Goal: Task Accomplishment & Management: Complete application form

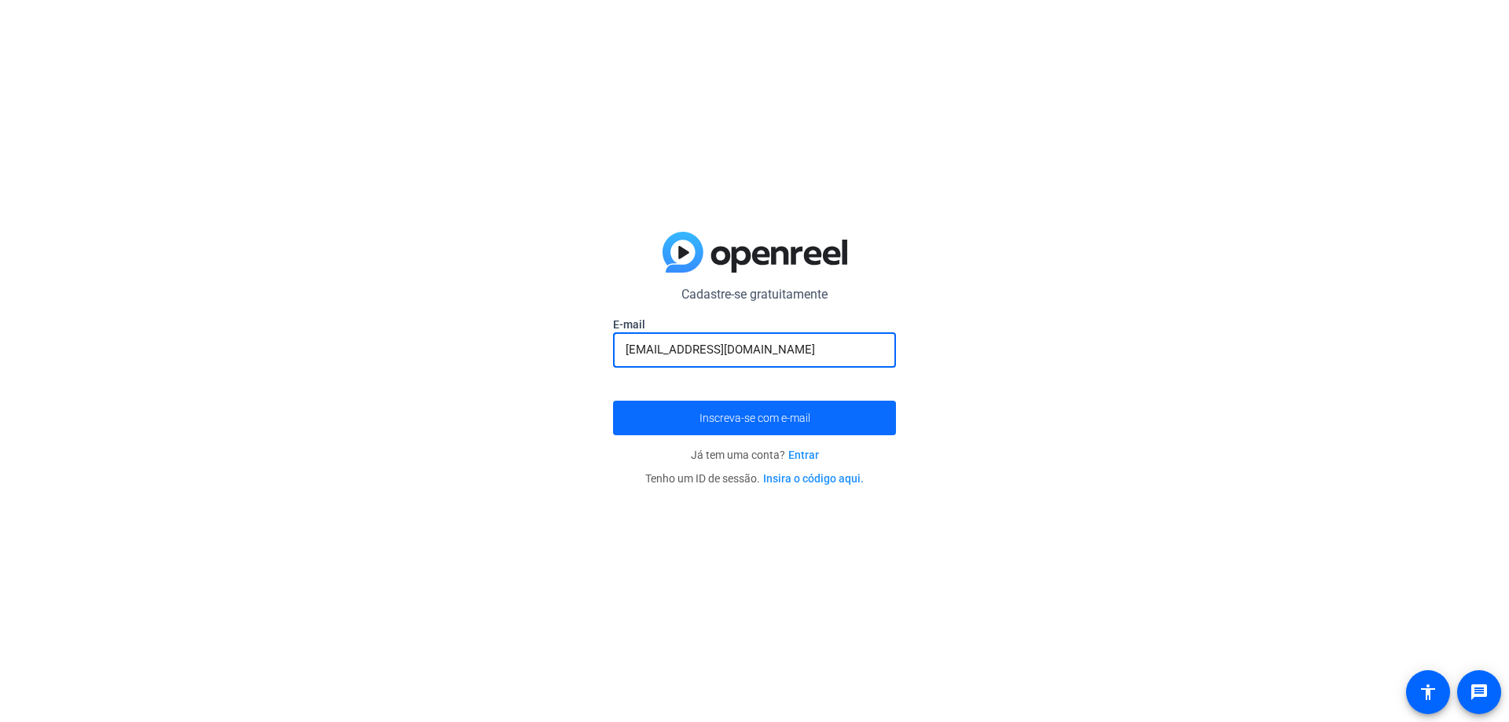
click at [798, 414] on font "Inscreva-se com e-mail" at bounding box center [755, 418] width 111 height 13
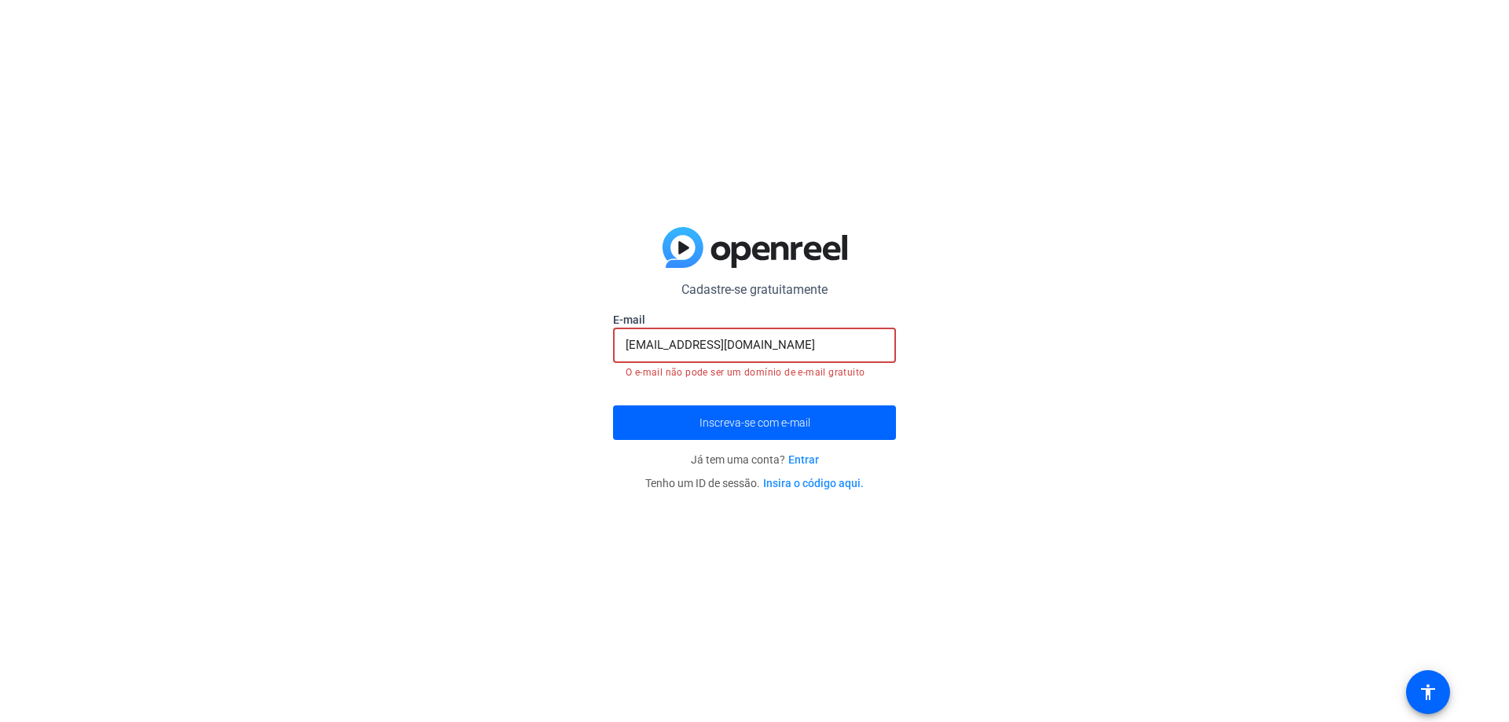
drag, startPoint x: 818, startPoint y: 344, endPoint x: 592, endPoint y: 341, distance: 226.4
click at [592, 341] on div "Cadastre-se gratuitamente weriqueosilva@gmail.com E-mail weriqueosilva@gmail.co…" at bounding box center [754, 361] width 1509 height 722
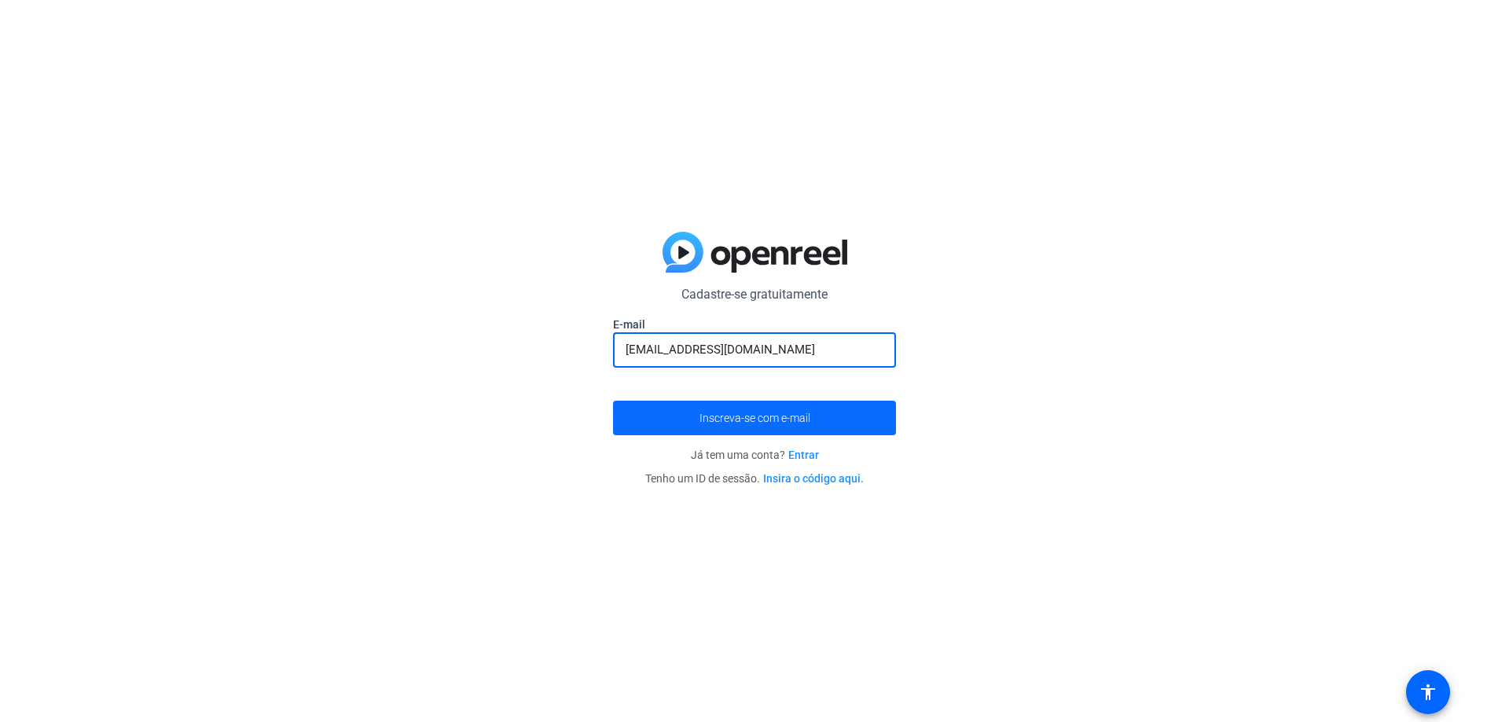
type input "[EMAIL_ADDRESS][DOMAIN_NAME]"
click at [749, 414] on font "Inscreva-se com e-mail" at bounding box center [755, 418] width 111 height 13
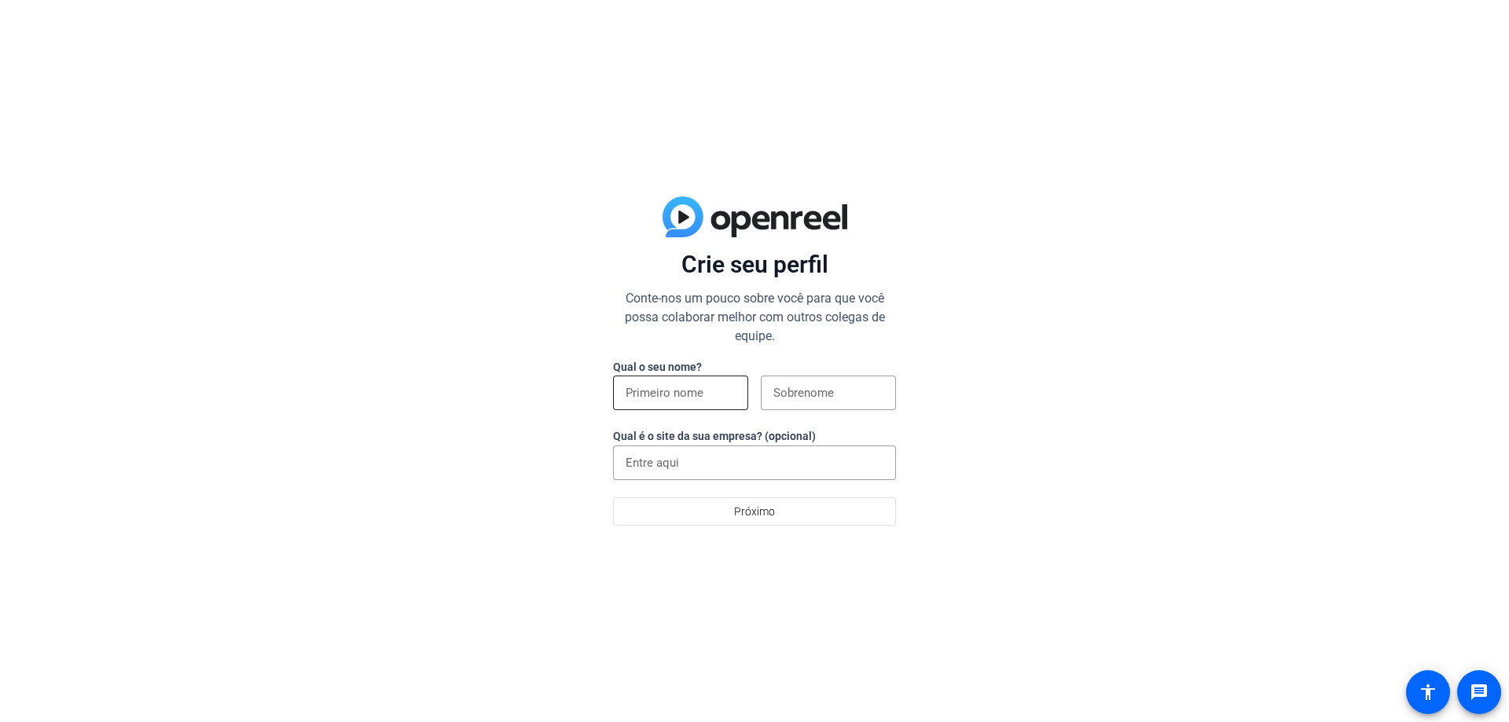
click at [676, 392] on input at bounding box center [681, 393] width 110 height 19
type input "werique"
type input "silva"
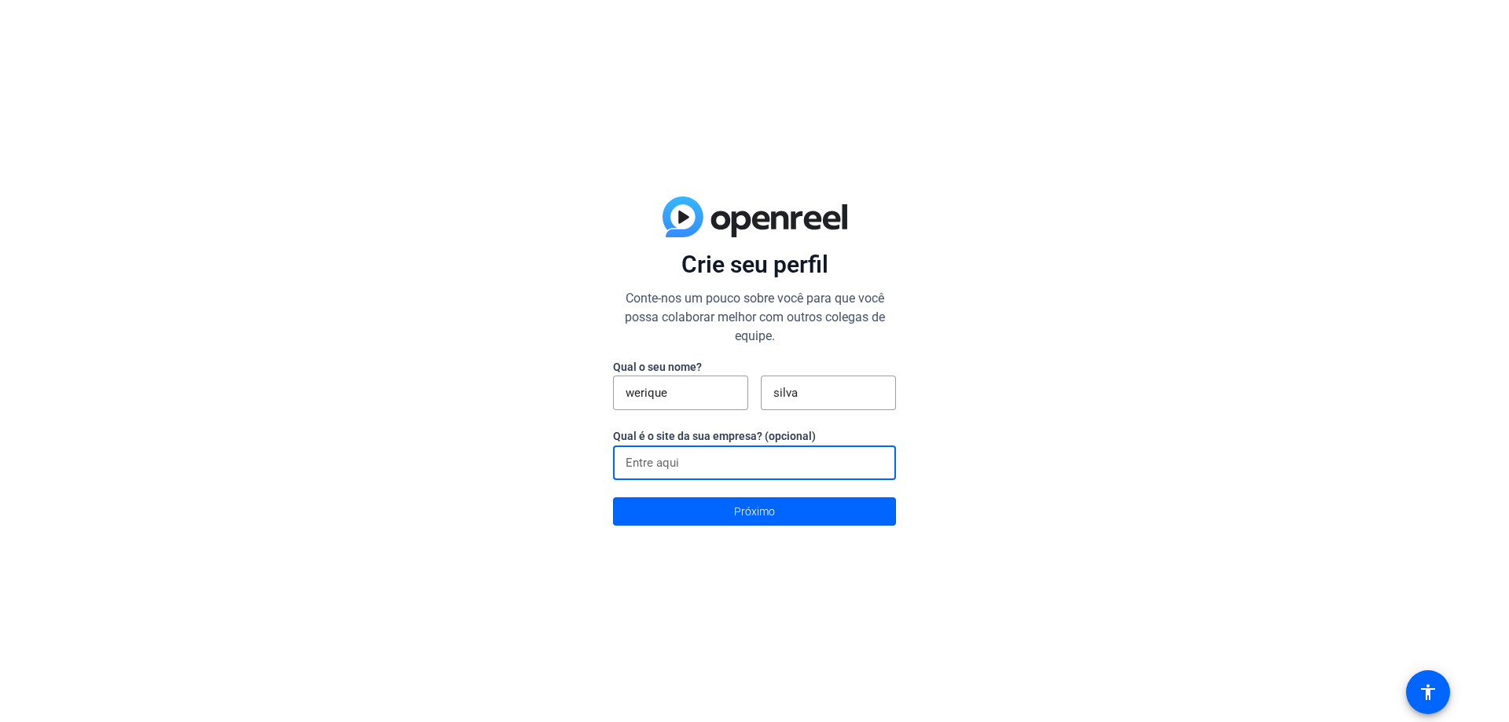
click at [698, 465] on input at bounding box center [755, 463] width 258 height 19
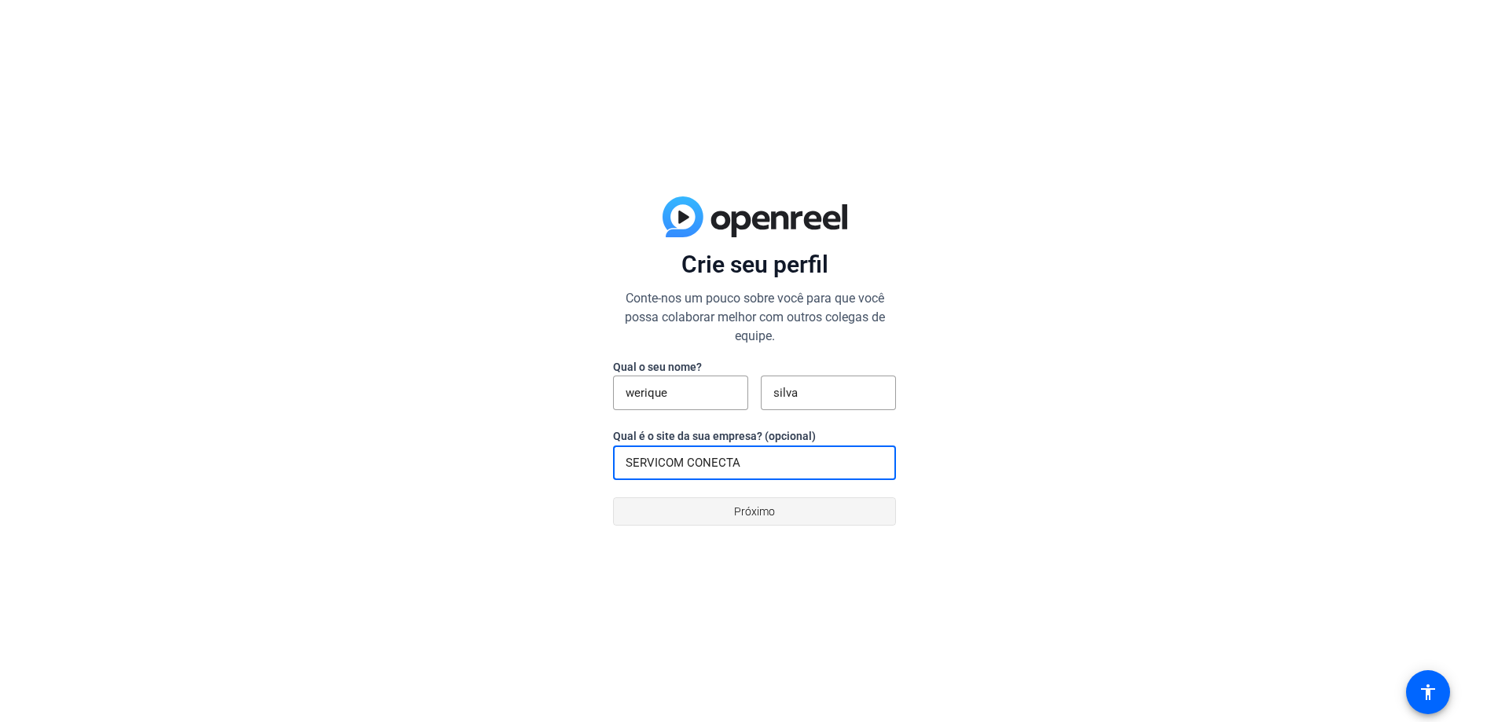
click at [766, 517] on font "Próximo" at bounding box center [754, 511] width 41 height 13
click at [777, 461] on input "SERVICOM CONECTA" at bounding box center [755, 463] width 258 height 19
click at [469, 386] on div "Crie seu perfil Conte-nos um pouco sobre você para que você possa colaborar mel…" at bounding box center [754, 361] width 1509 height 722
click at [743, 466] on input "SERVICOM CONECTA" at bounding box center [755, 463] width 258 height 19
click at [743, 465] on input "SERVICOM CONECTA" at bounding box center [755, 463] width 258 height 19
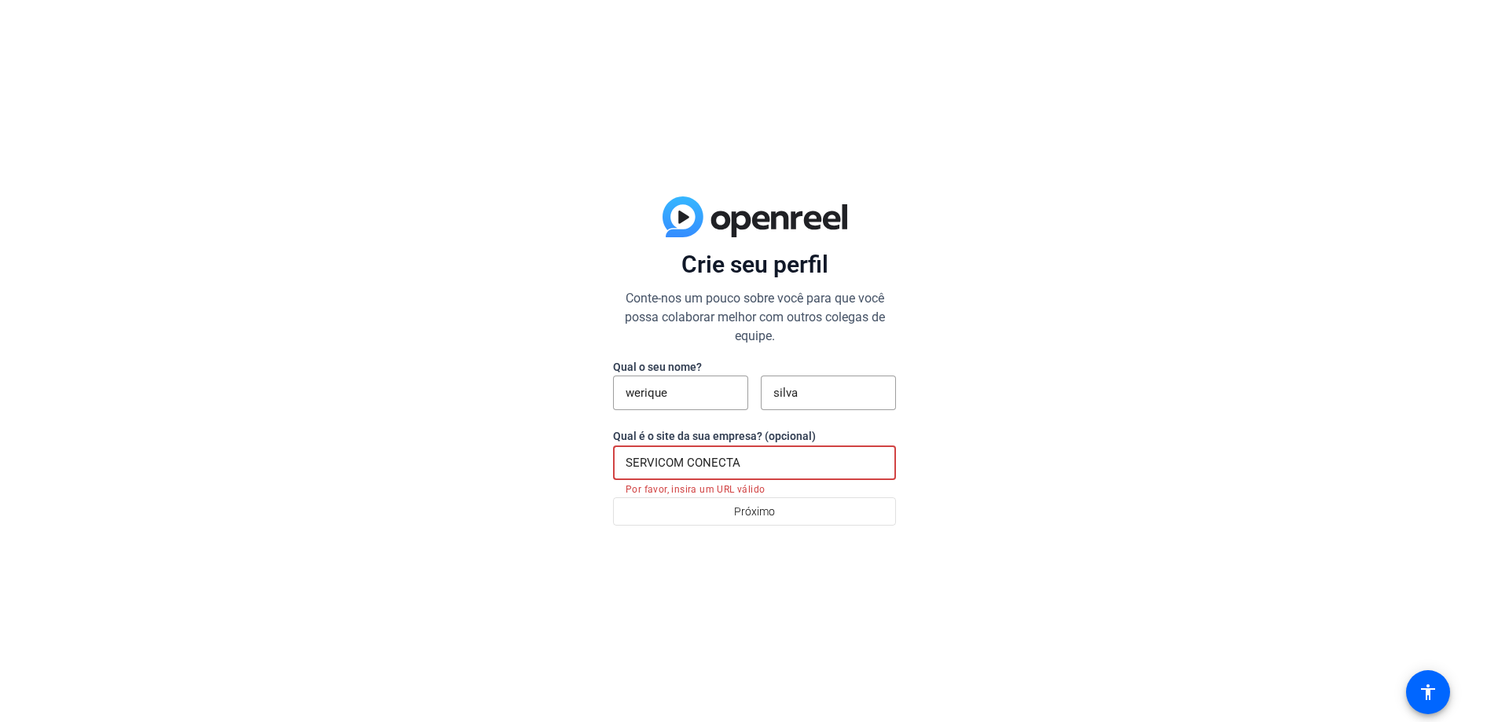
click at [743, 465] on input "SERVICOM CONECTA" at bounding box center [755, 463] width 258 height 19
paste input "[URL][DOMAIN_NAME]"
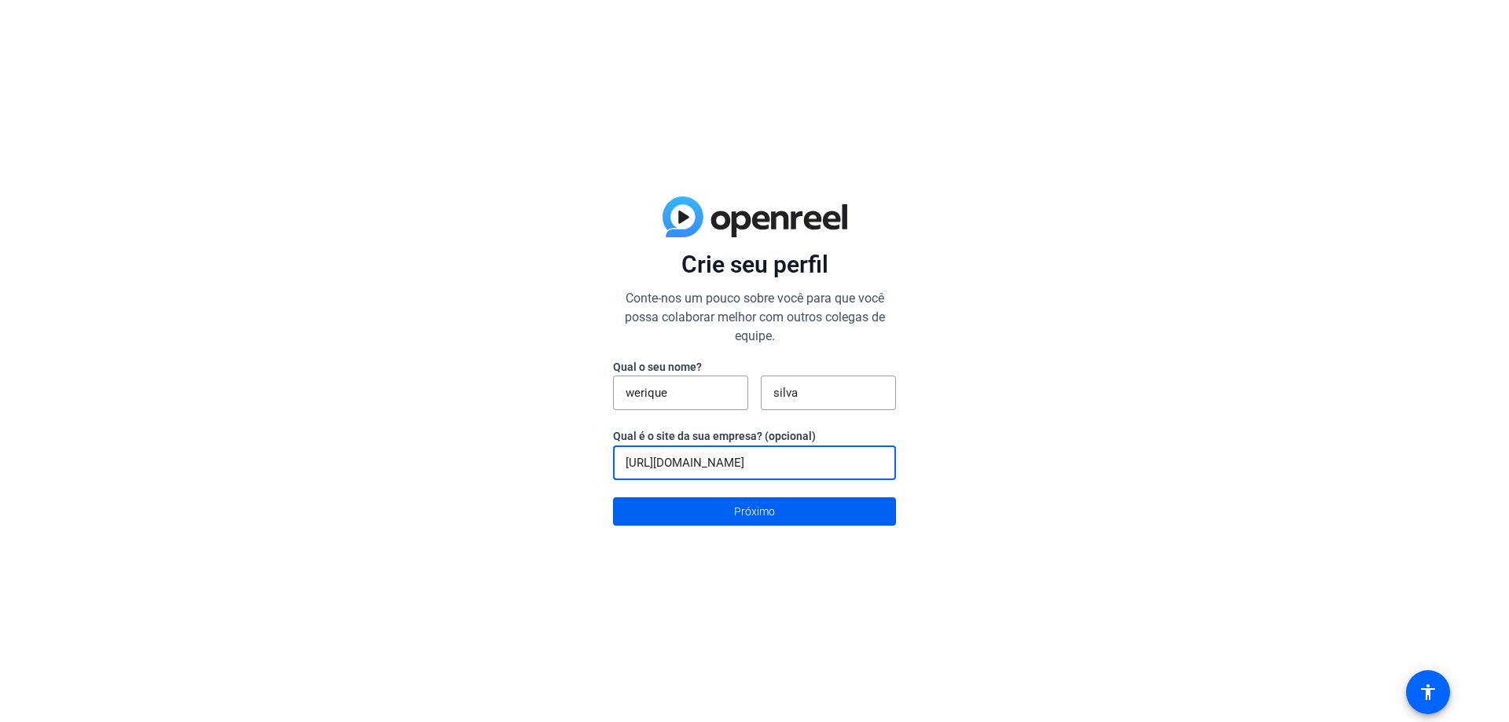
type input "[URL][DOMAIN_NAME]"
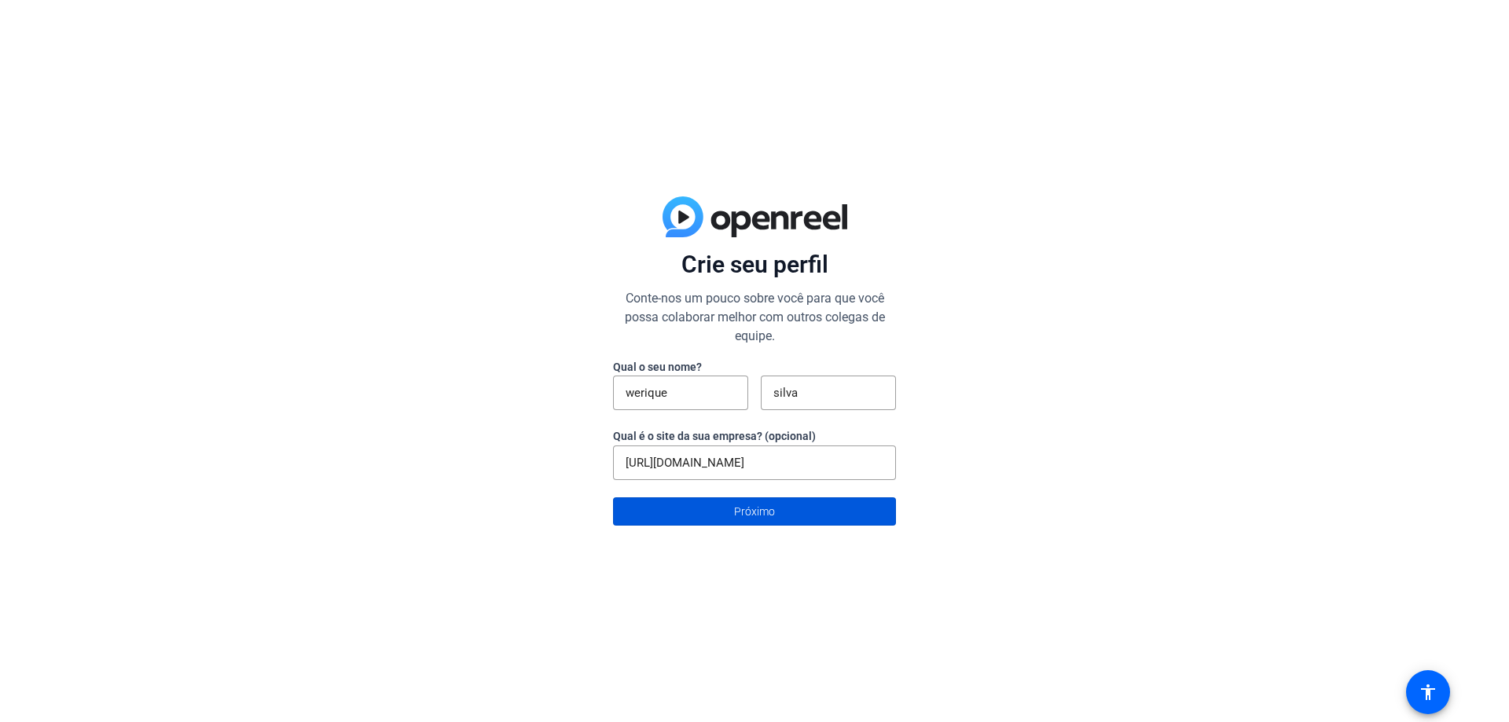
click at [744, 509] on font "Próximo" at bounding box center [754, 511] width 41 height 13
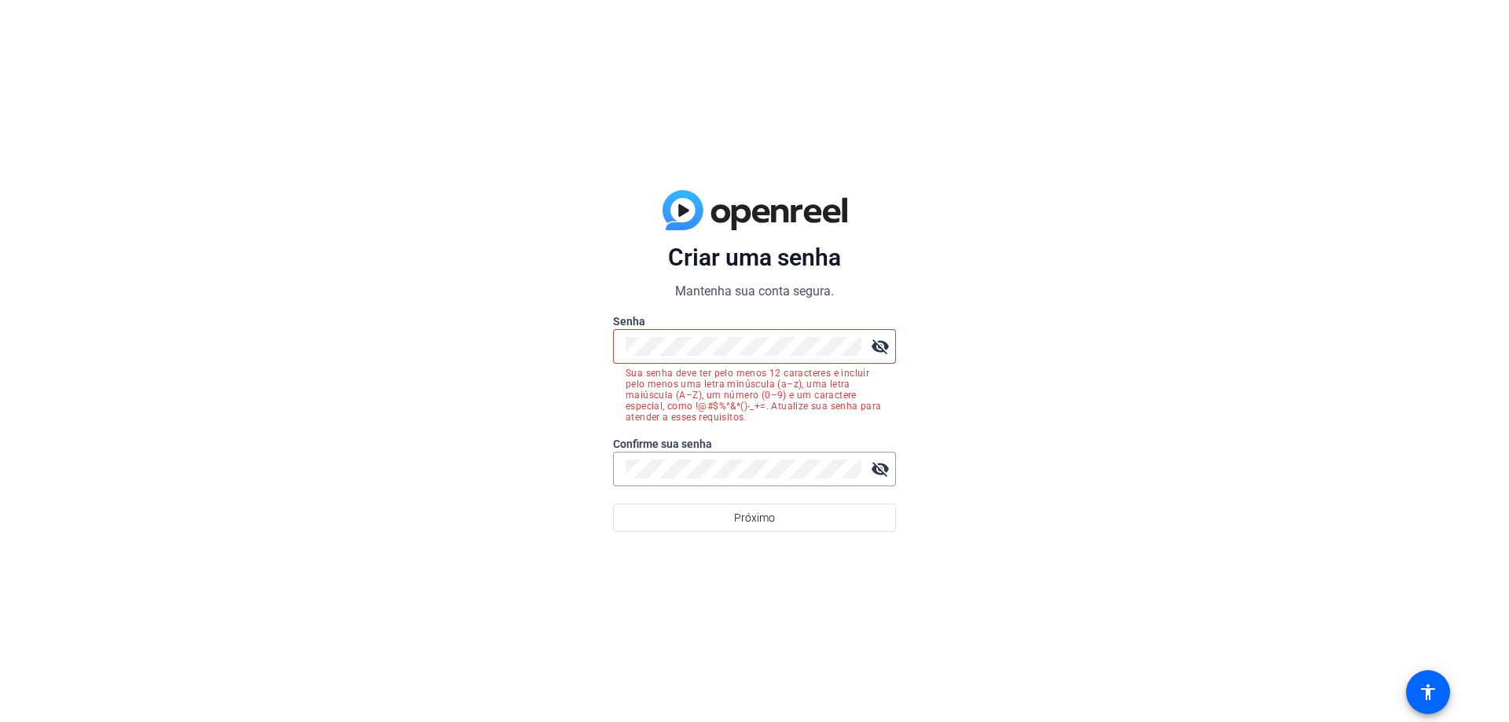
click at [880, 349] on mat-icon "visibility_off" at bounding box center [880, 346] width 31 height 31
click at [884, 469] on mat-icon "visibility_off" at bounding box center [880, 469] width 31 height 31
click at [777, 512] on span at bounding box center [754, 518] width 281 height 38
click at [608, 344] on div "Criar uma senha Mantenha sua conta segura. Senha visibility Sua senha deve ter …" at bounding box center [754, 361] width 1509 height 722
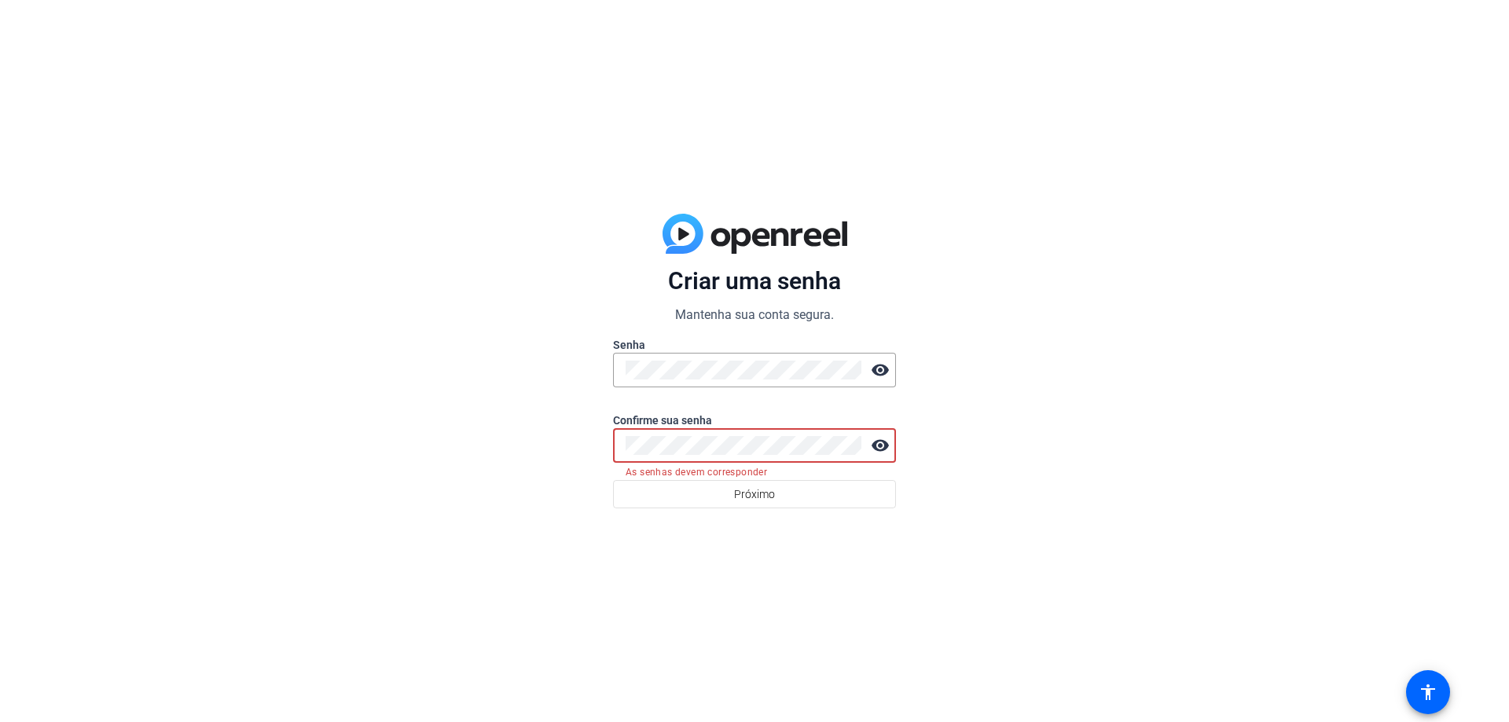
click at [612, 450] on div "Criar uma senha Mantenha sua conta segura. Senha visibility Confirme sua senha …" at bounding box center [754, 361] width 1509 height 722
click at [617, 369] on div "visibility" at bounding box center [754, 370] width 283 height 35
click at [610, 450] on div "Criar uma senha Mantenha sua conta segura. Senha visibility Confirme sua senha …" at bounding box center [754, 361] width 1509 height 722
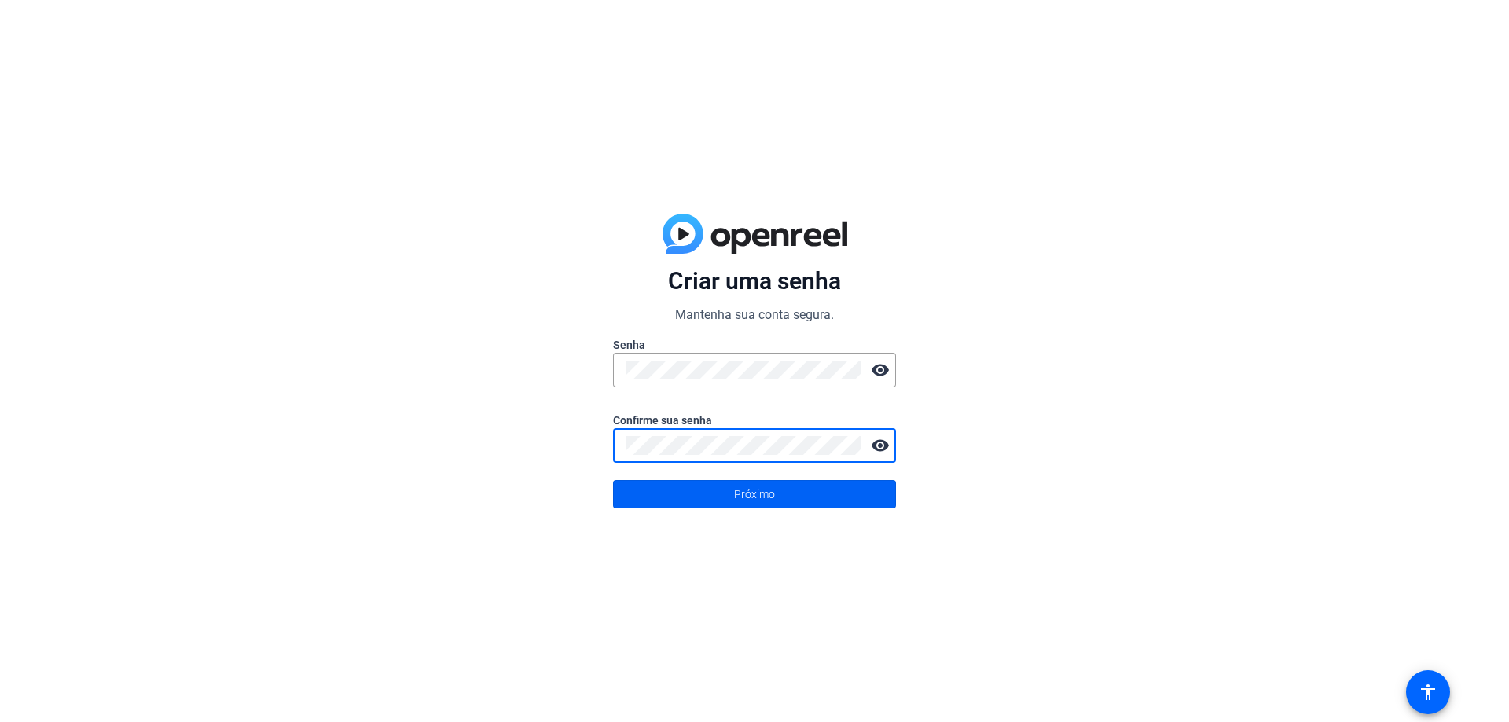
click at [774, 498] on font "Próximo" at bounding box center [754, 494] width 41 height 13
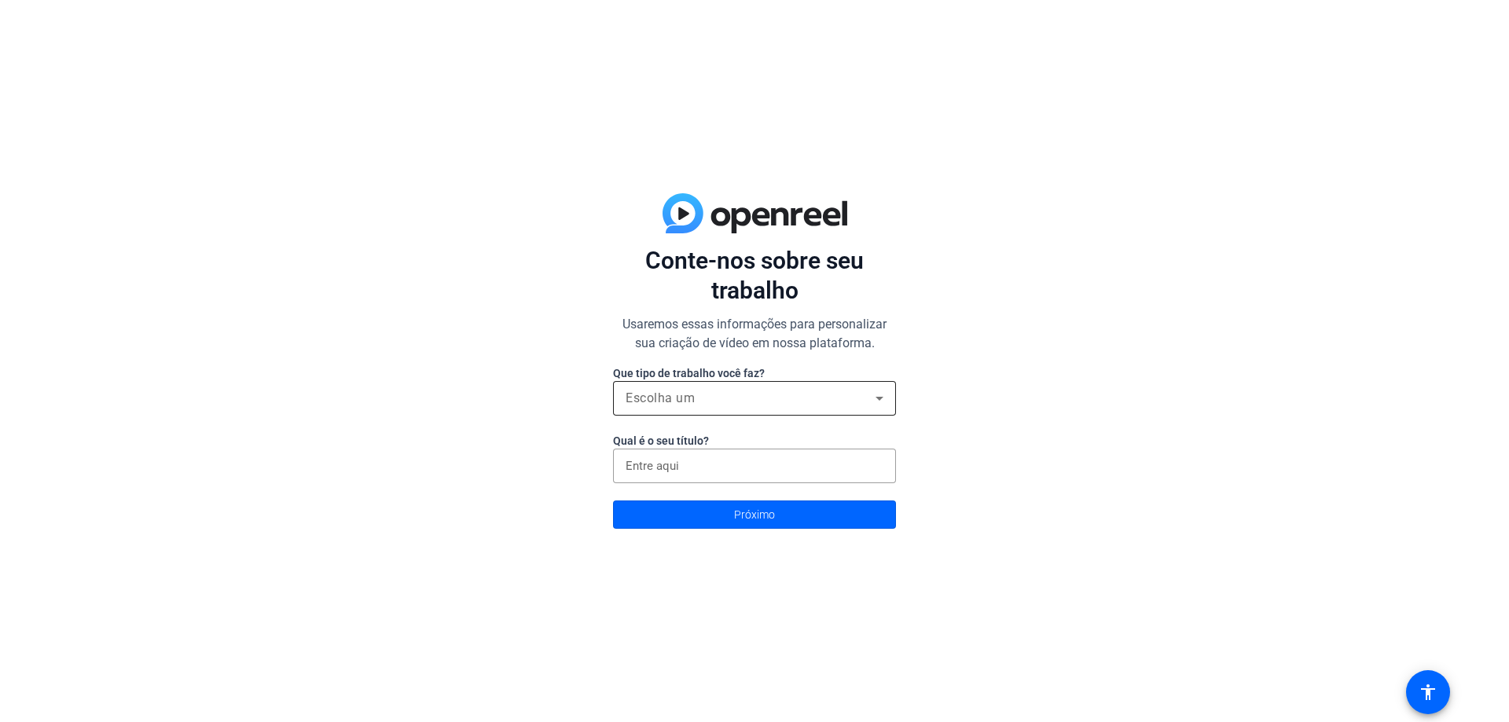
click at [761, 398] on div "Escolha um" at bounding box center [751, 398] width 250 height 19
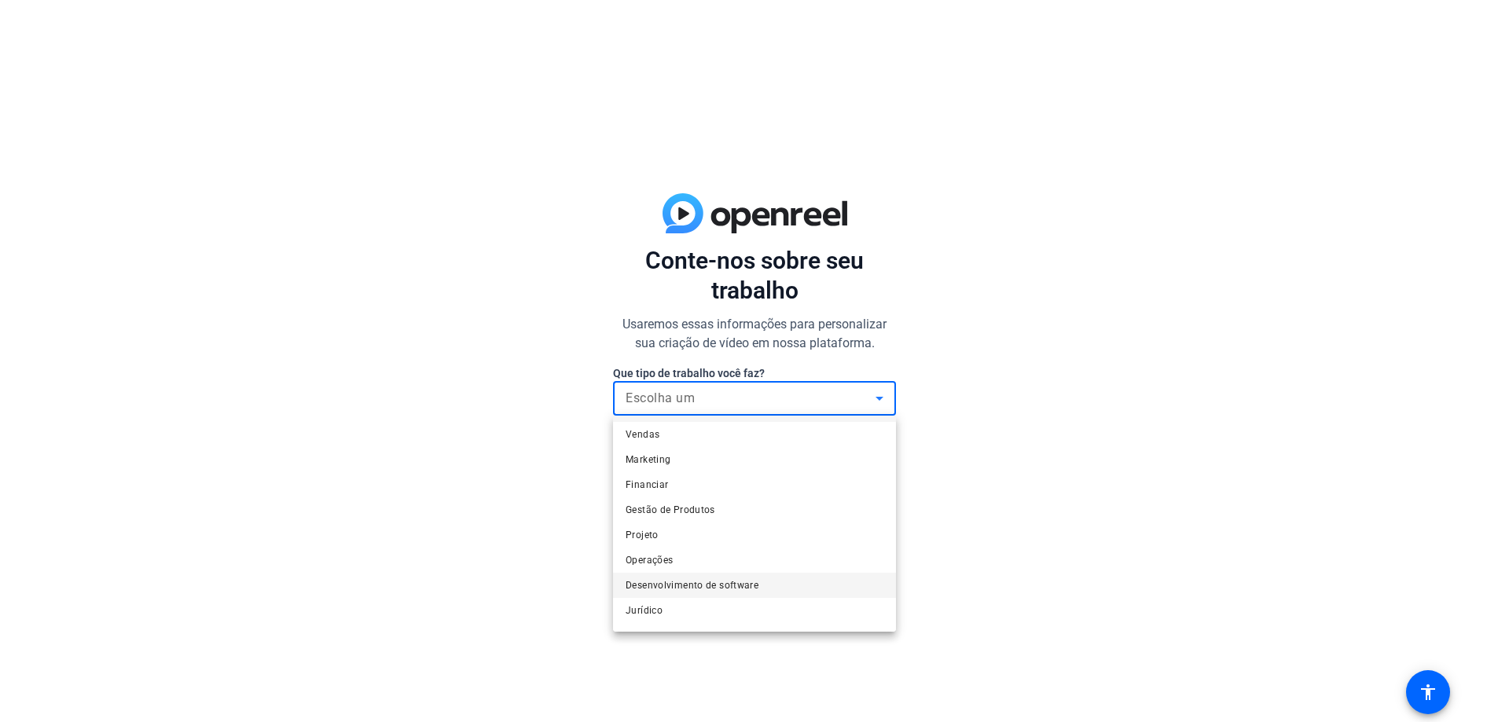
scroll to position [48, 0]
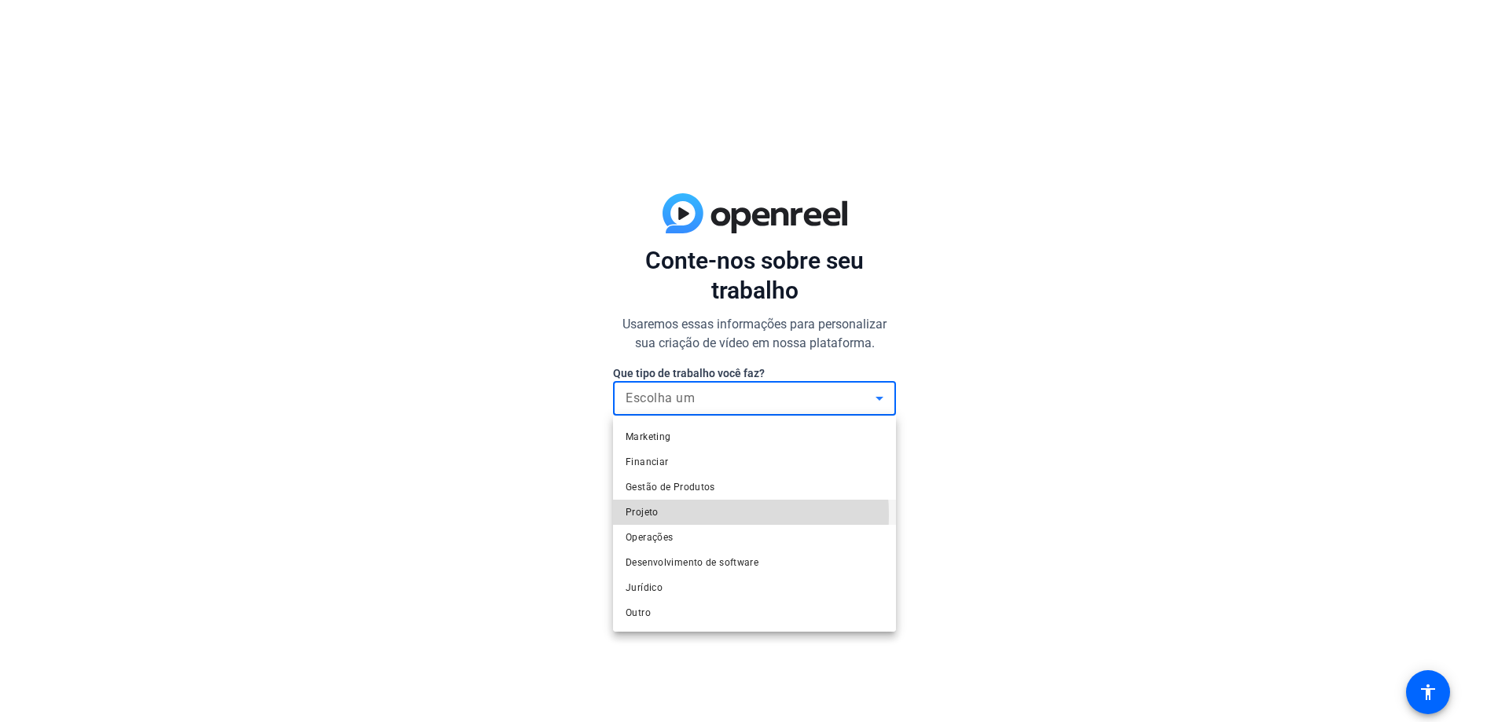
click at [667, 516] on mat-option "Projeto" at bounding box center [754, 512] width 283 height 25
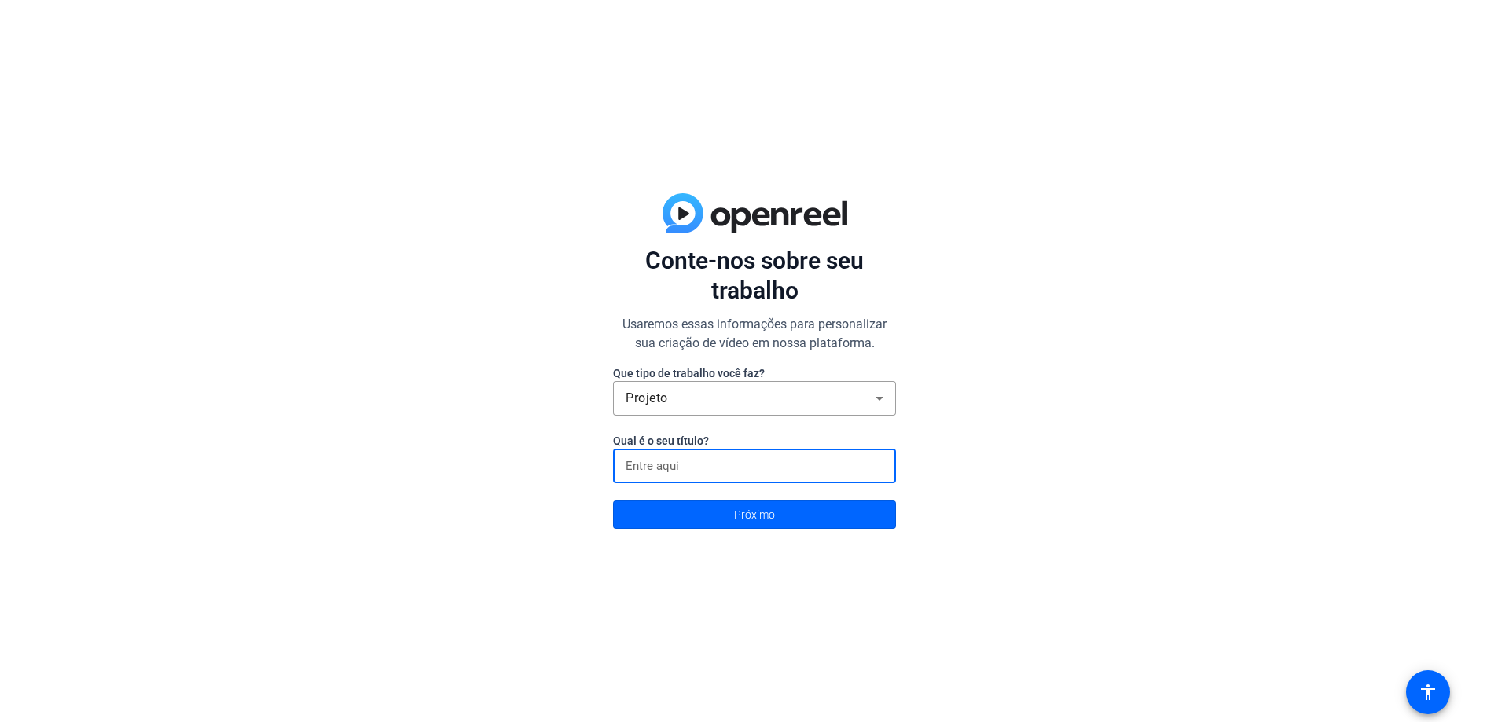
click at [700, 465] on input at bounding box center [755, 466] width 258 height 19
click at [846, 384] on div "Projeto" at bounding box center [755, 398] width 258 height 35
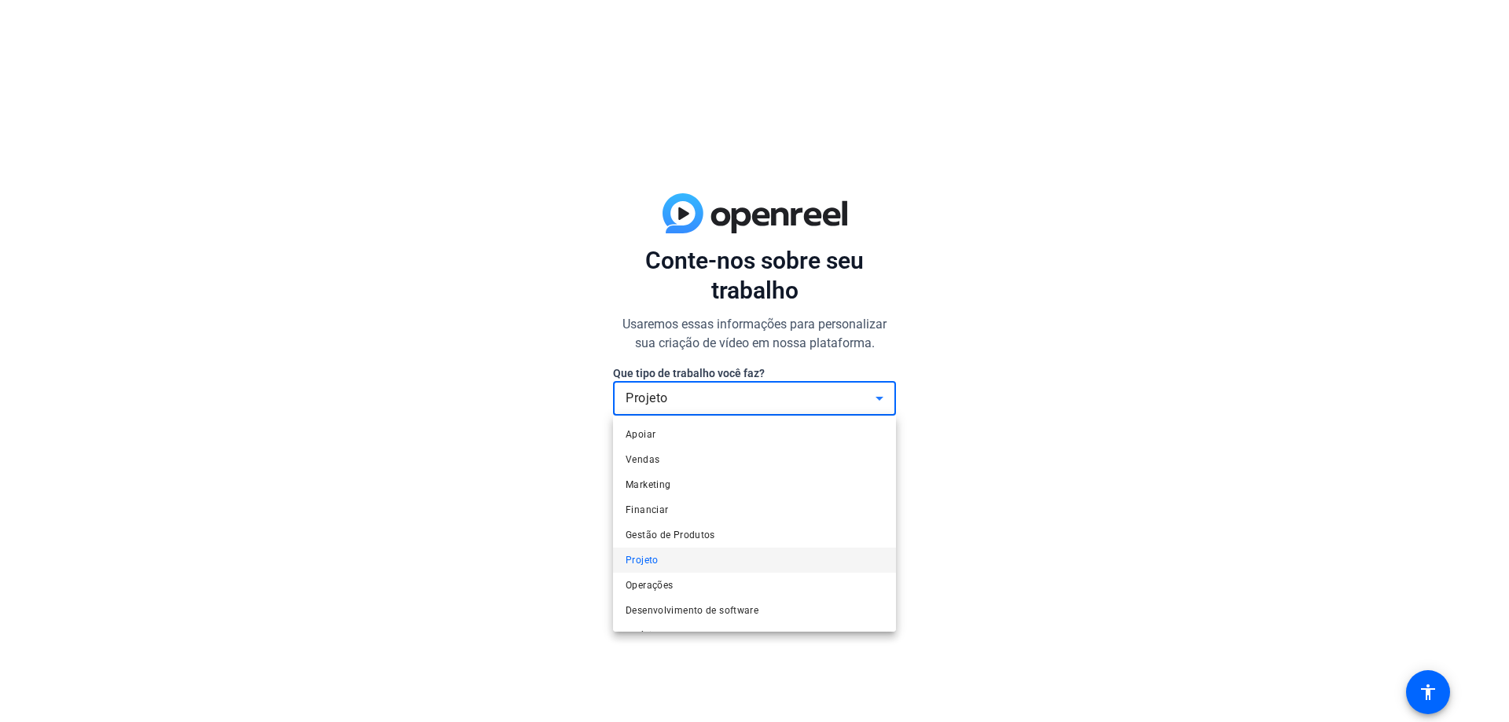
click at [727, 460] on mat-option "Vendas" at bounding box center [754, 459] width 283 height 25
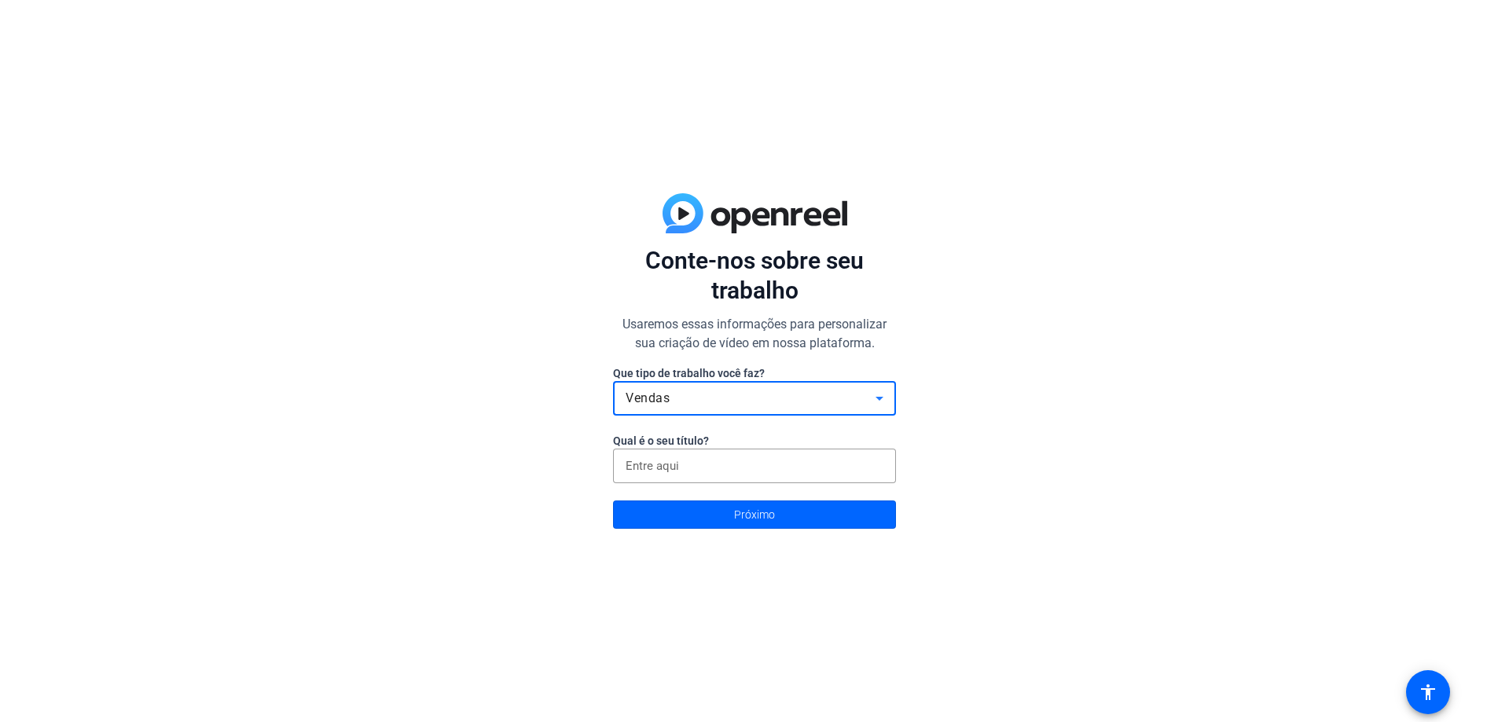
click at [751, 399] on div "Vendas" at bounding box center [751, 398] width 250 height 19
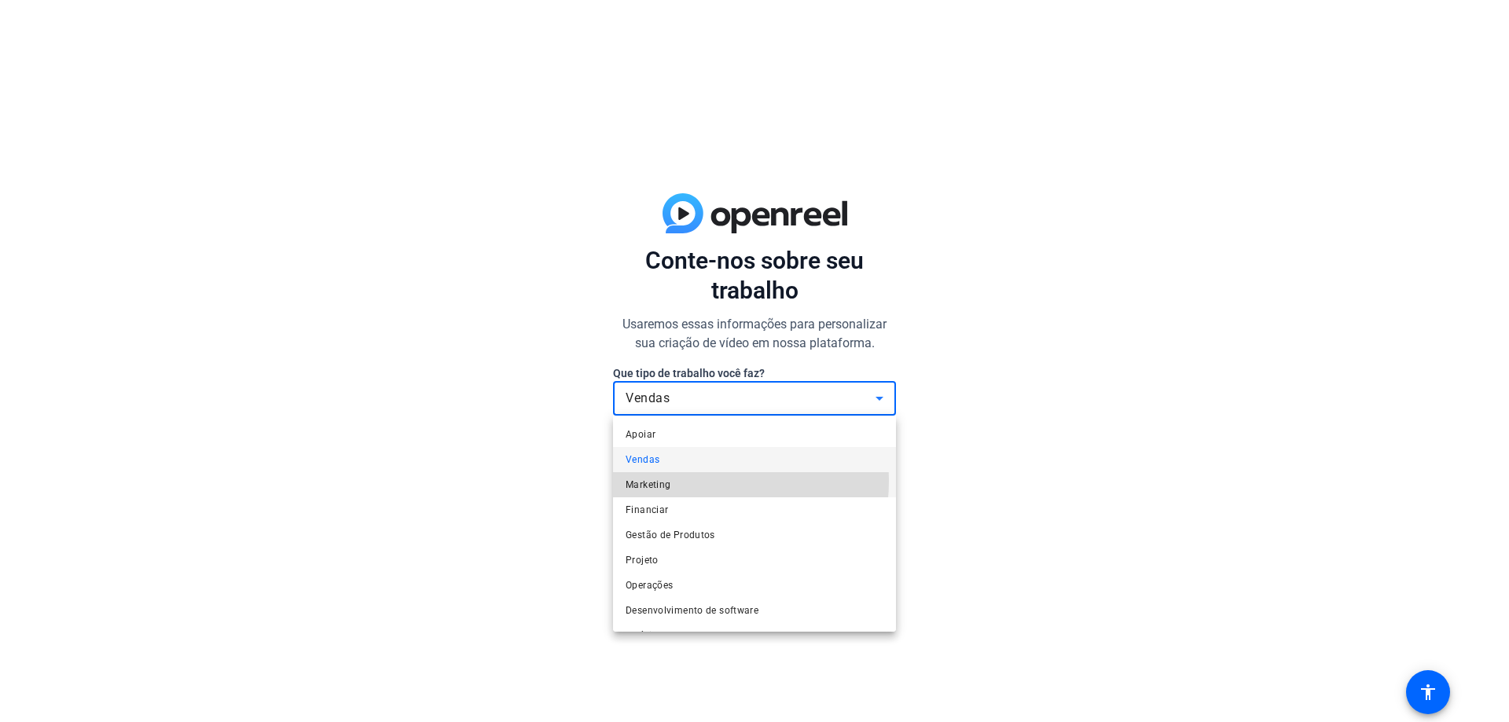
click at [686, 481] on mat-option "Marketing" at bounding box center [754, 484] width 283 height 25
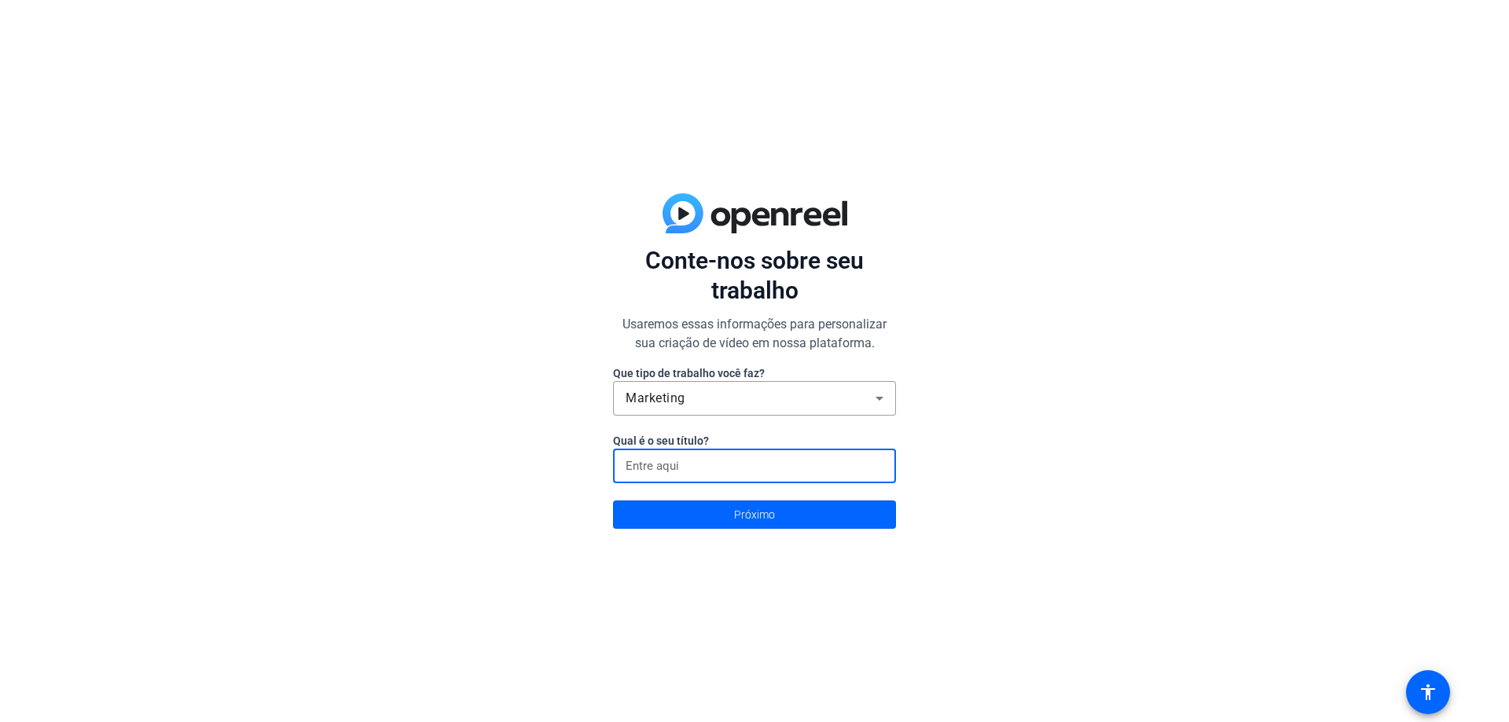
click at [762, 462] on input at bounding box center [755, 466] width 258 height 19
type input "servicom conecta"
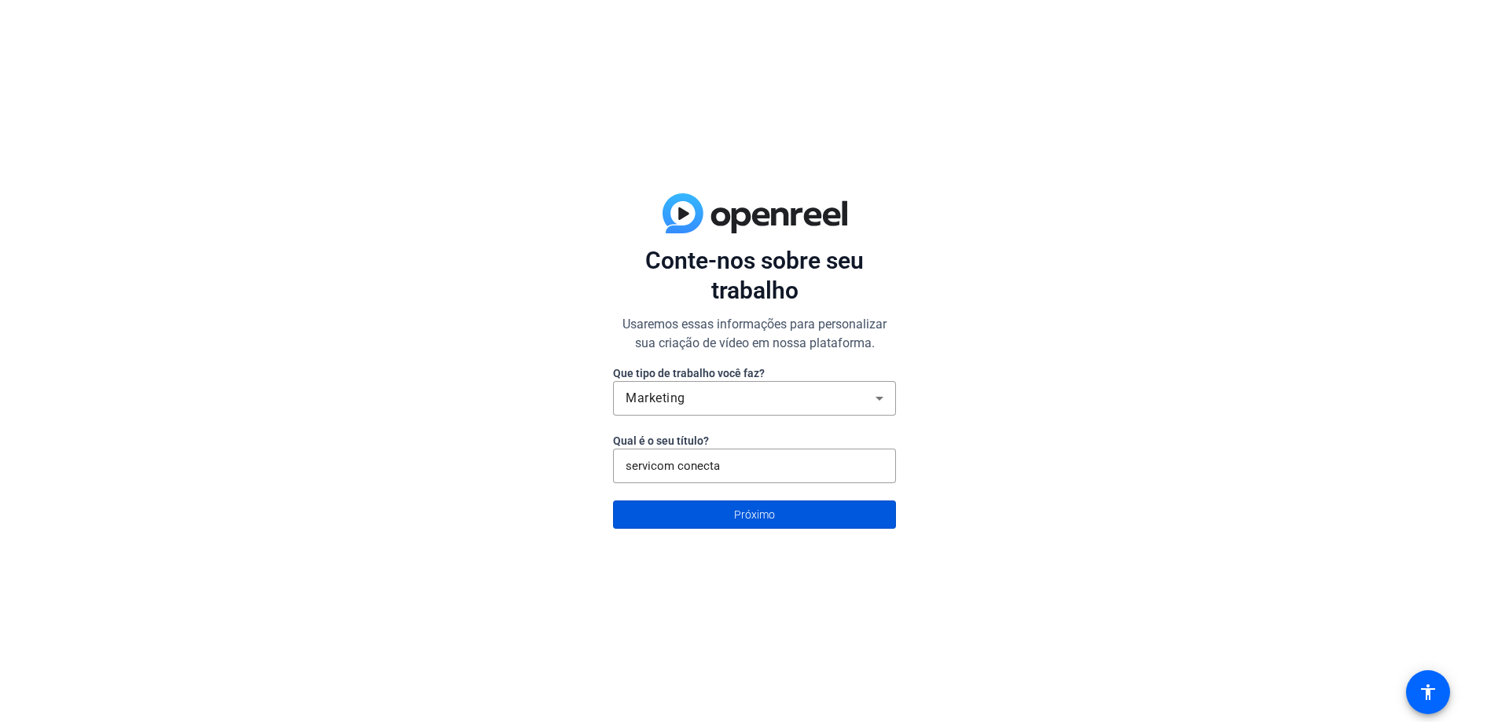
click at [797, 511] on span at bounding box center [754, 515] width 281 height 38
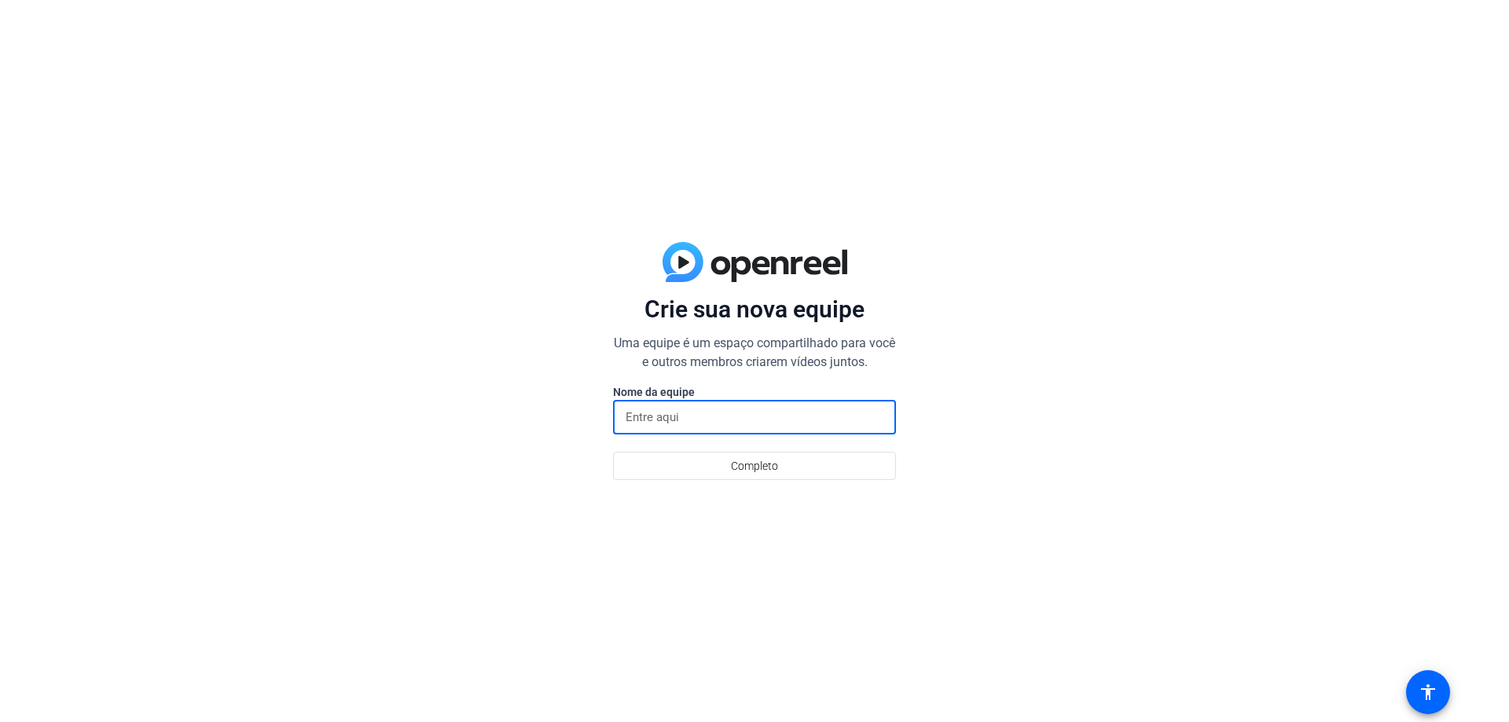
click at [748, 420] on input at bounding box center [755, 417] width 258 height 19
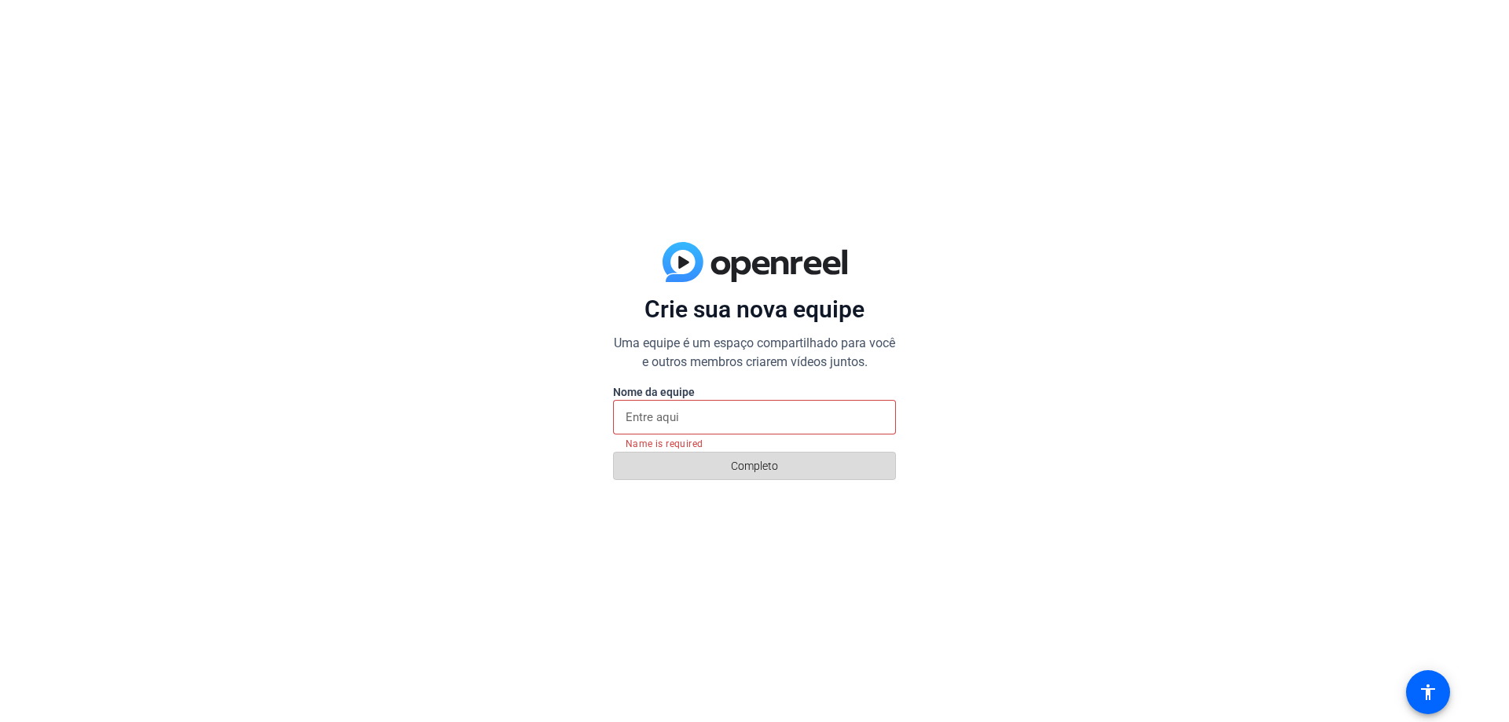
click at [770, 466] on font "Completo" at bounding box center [754, 466] width 47 height 13
click at [760, 425] on input at bounding box center [755, 417] width 258 height 19
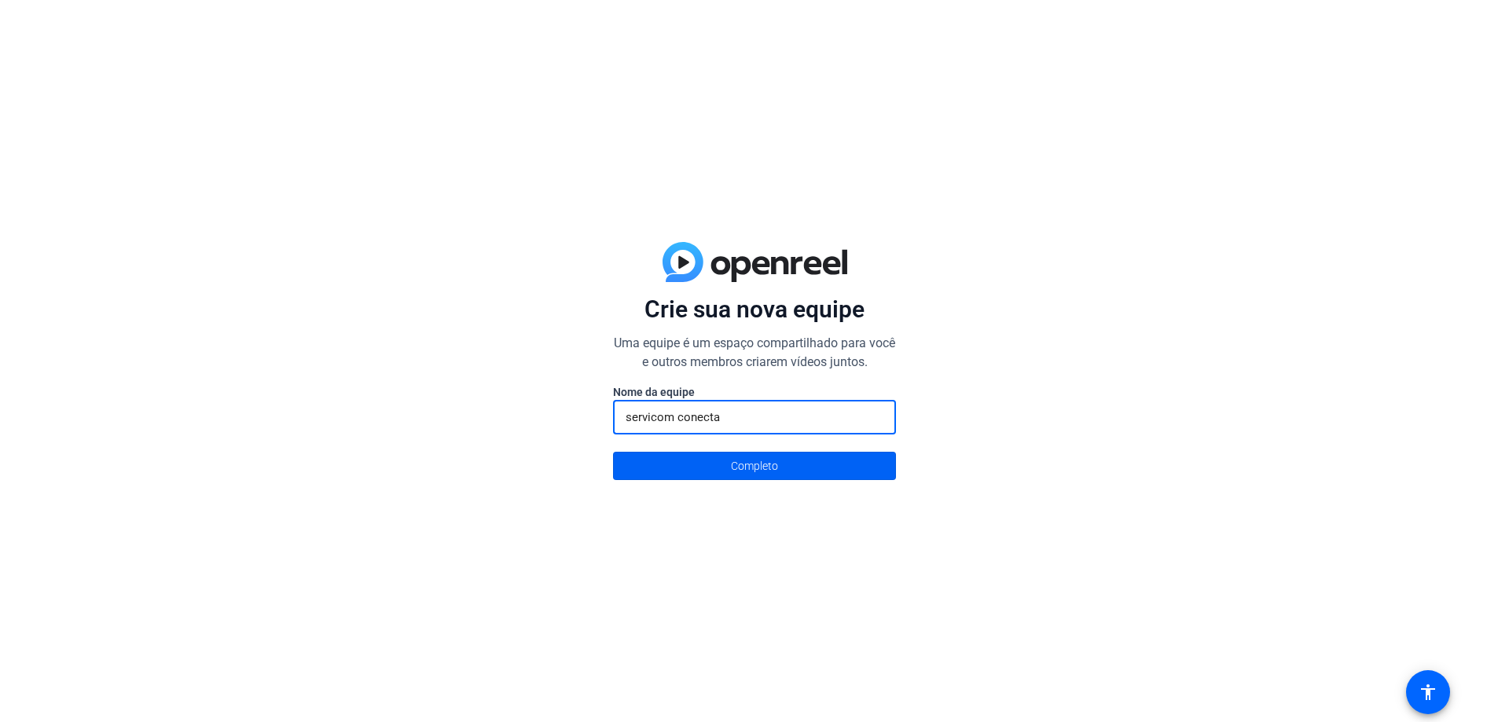
type input "servicom conecta"
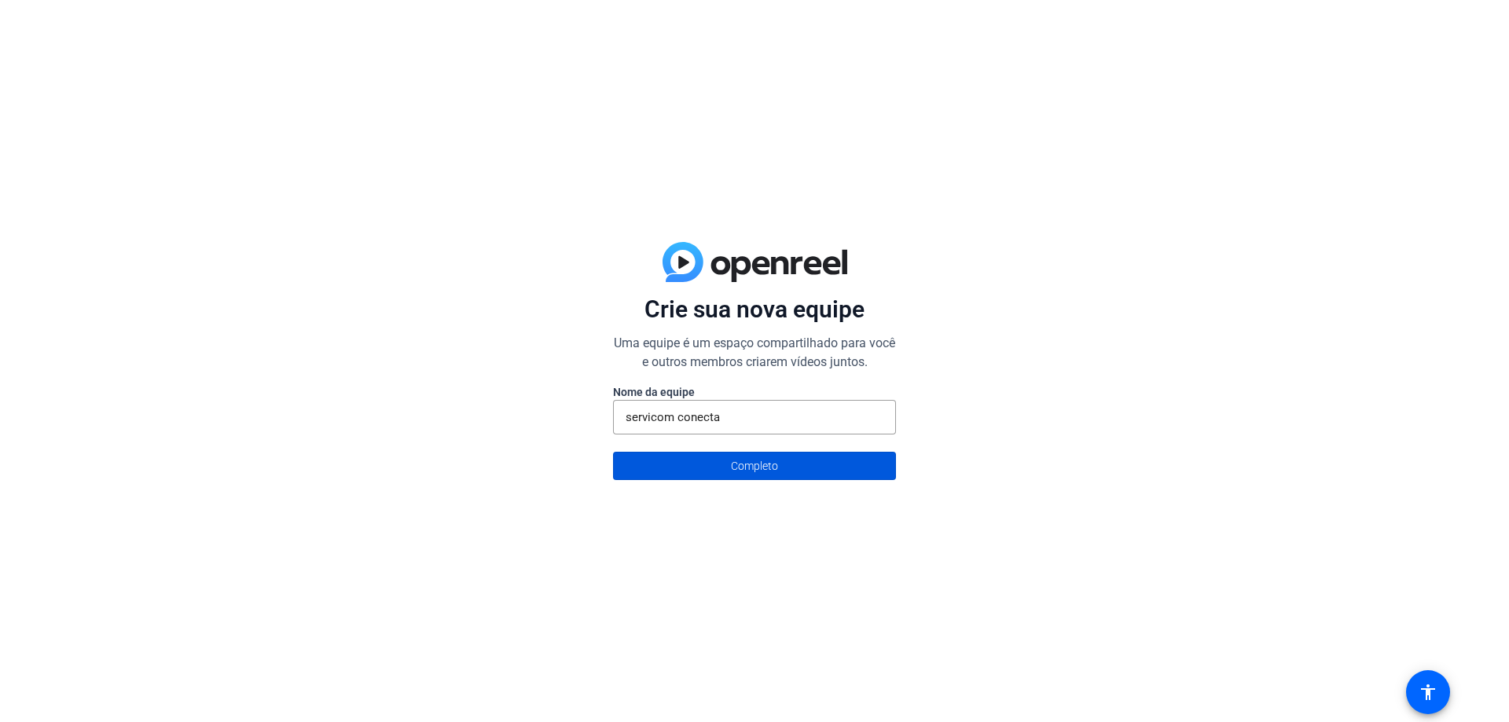
click at [801, 464] on span at bounding box center [754, 466] width 281 height 38
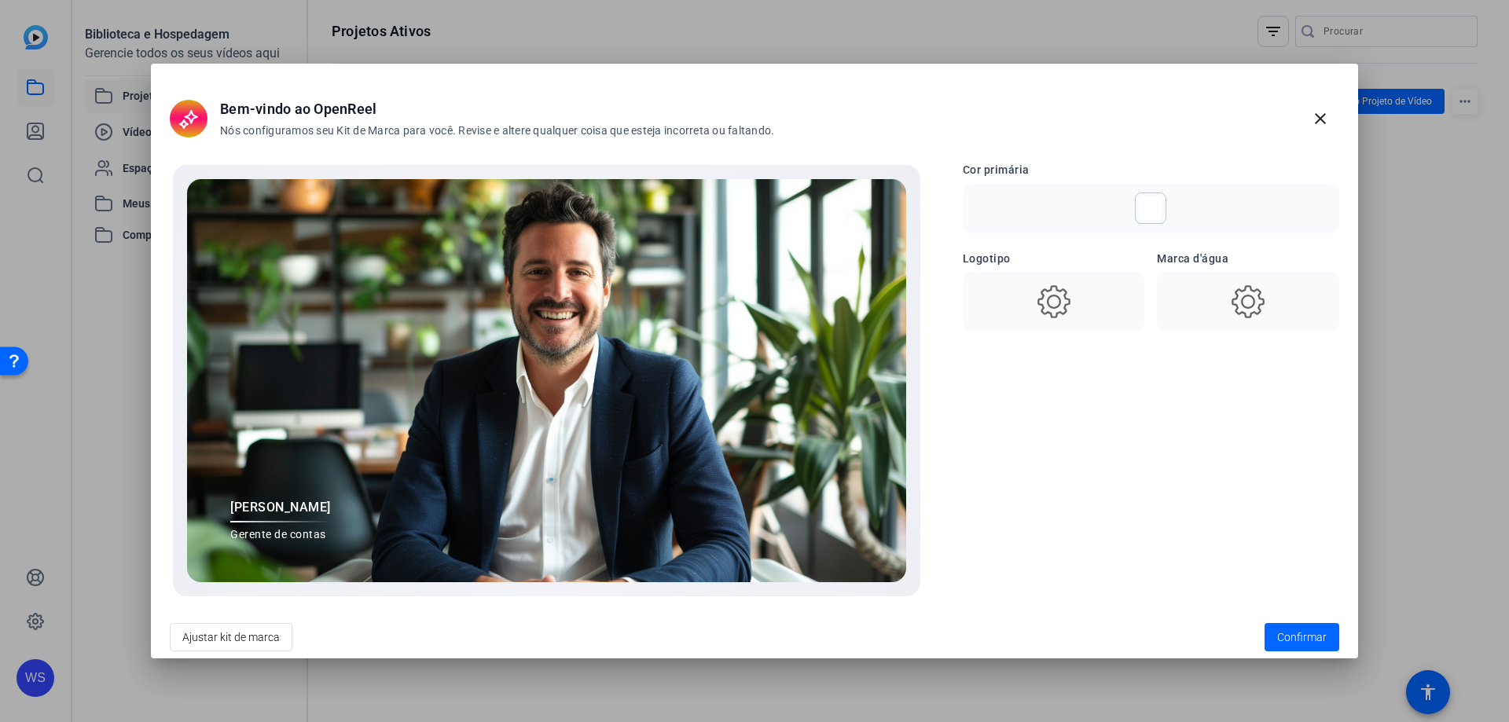
click at [1049, 300] on use at bounding box center [1054, 301] width 33 height 33
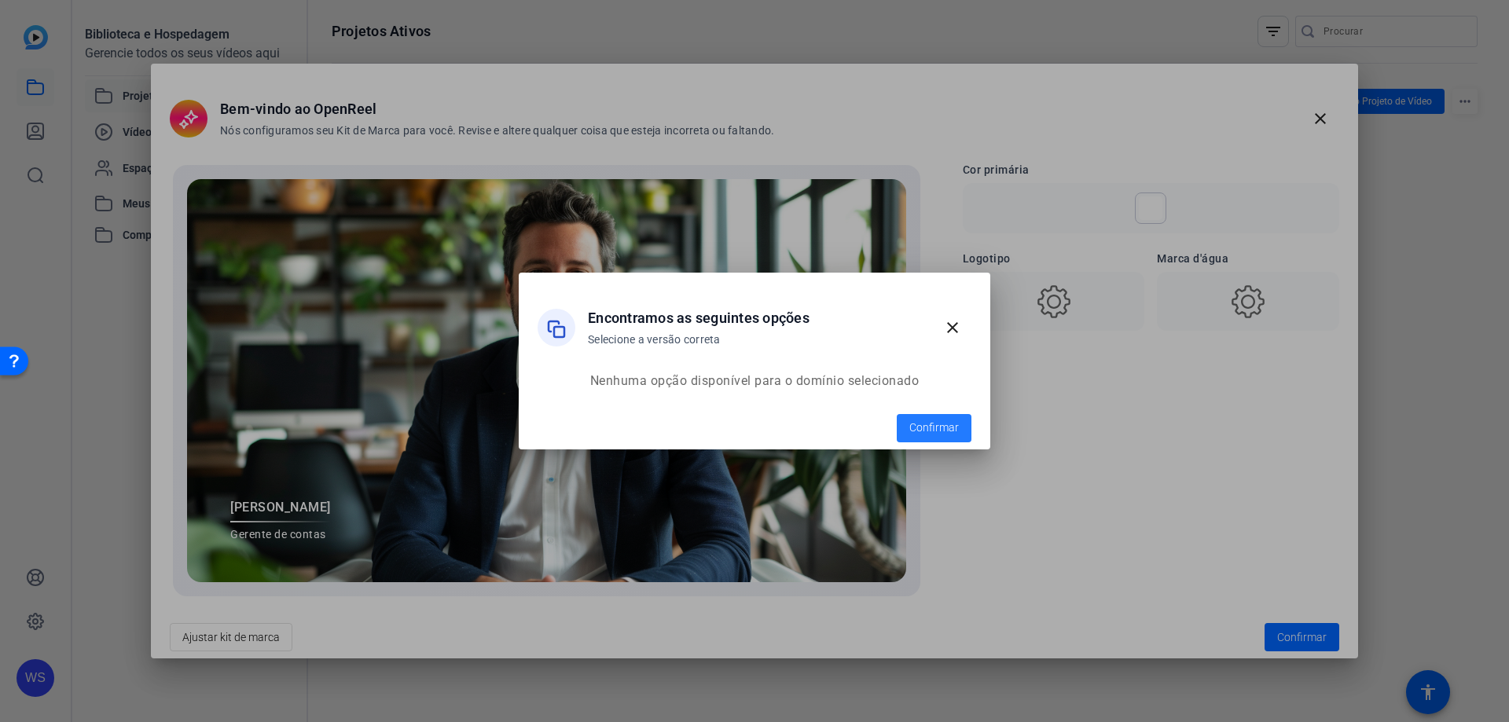
click at [934, 423] on font "Confirmar" at bounding box center [935, 427] width 50 height 13
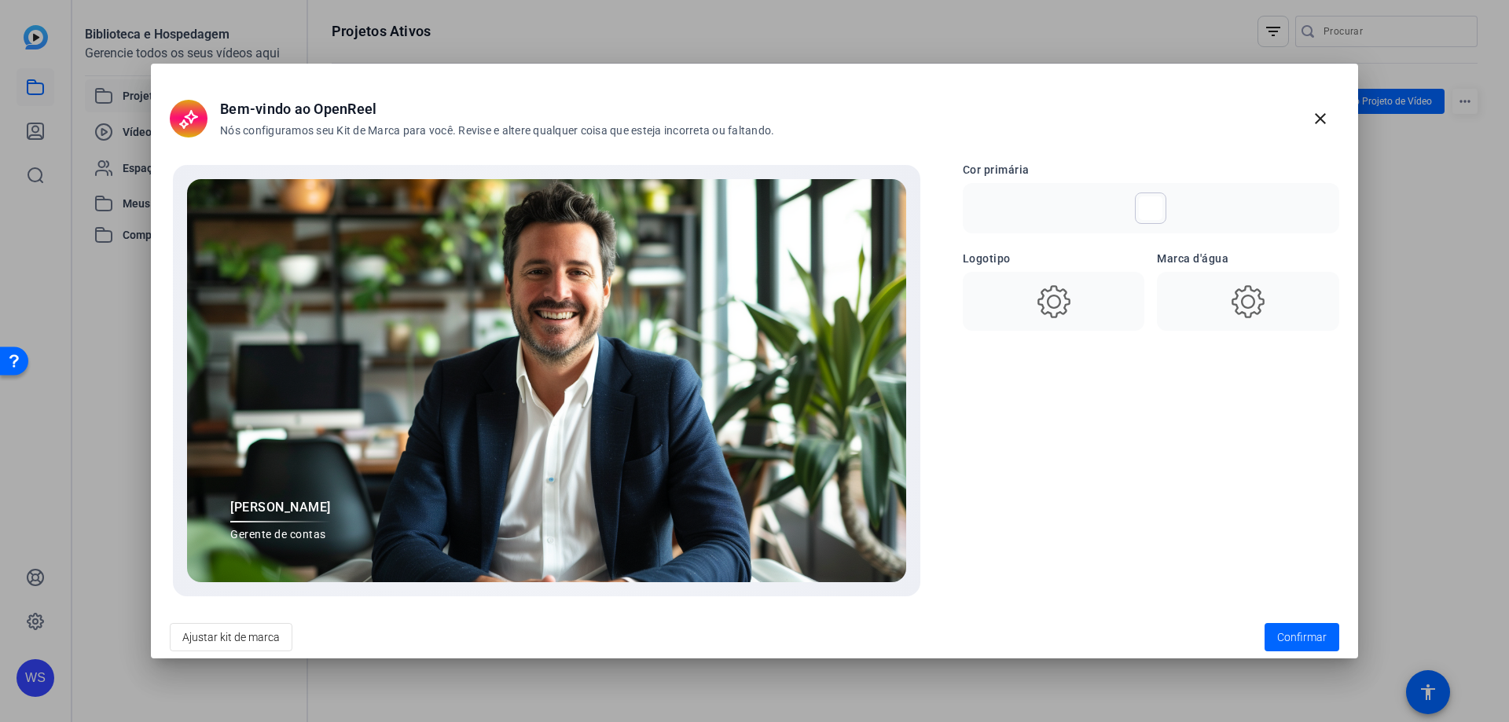
click at [1244, 309] on icon at bounding box center [1248, 301] width 39 height 39
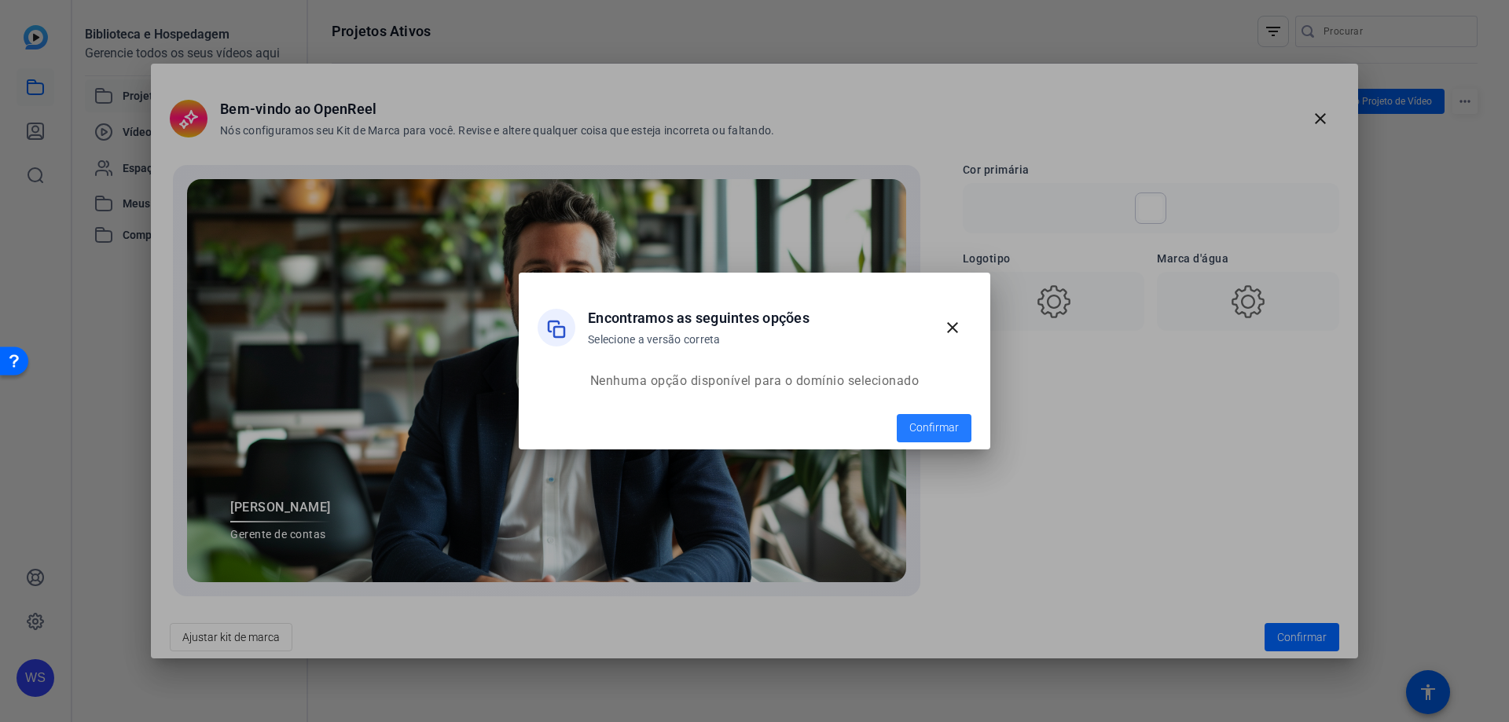
click at [934, 421] on span "Confirmar" at bounding box center [935, 428] width 50 height 17
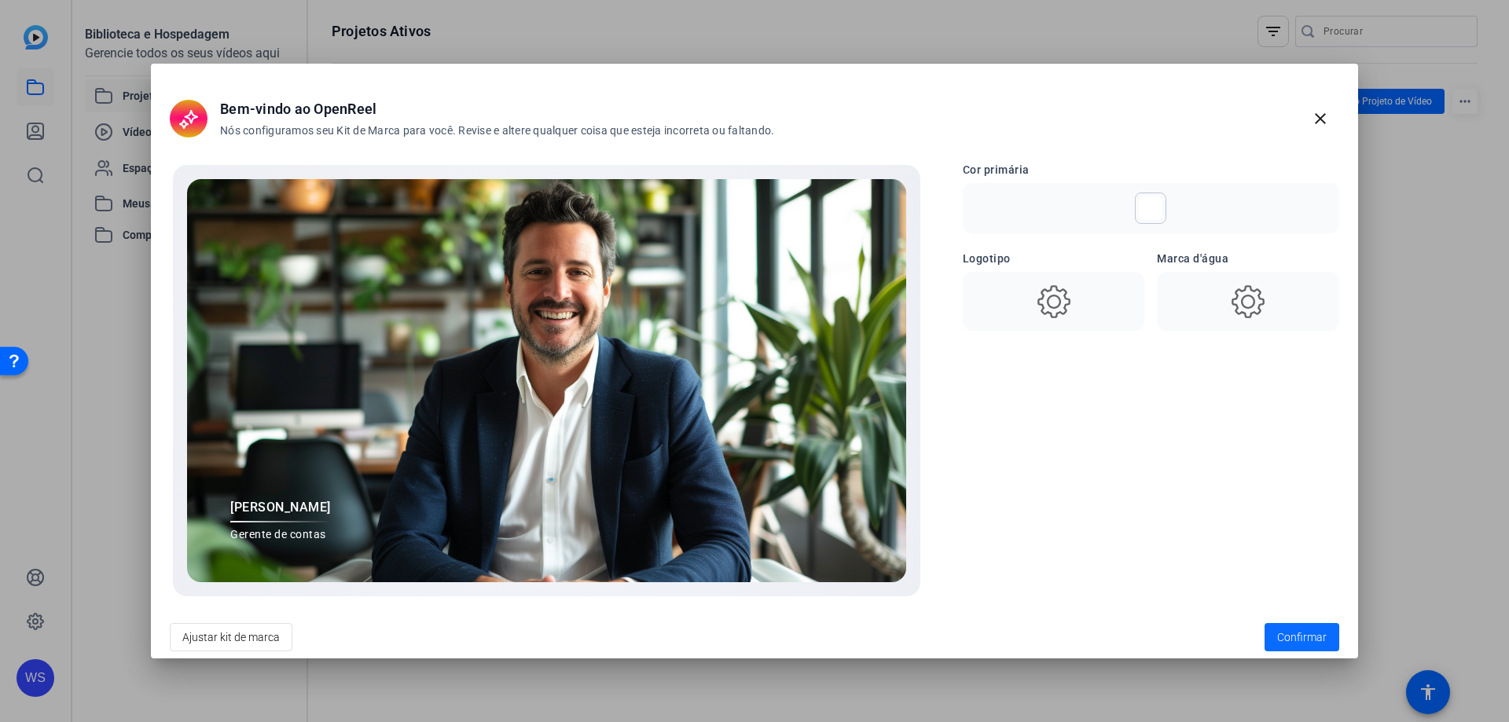
click at [1313, 642] on font "Confirmar" at bounding box center [1303, 637] width 50 height 13
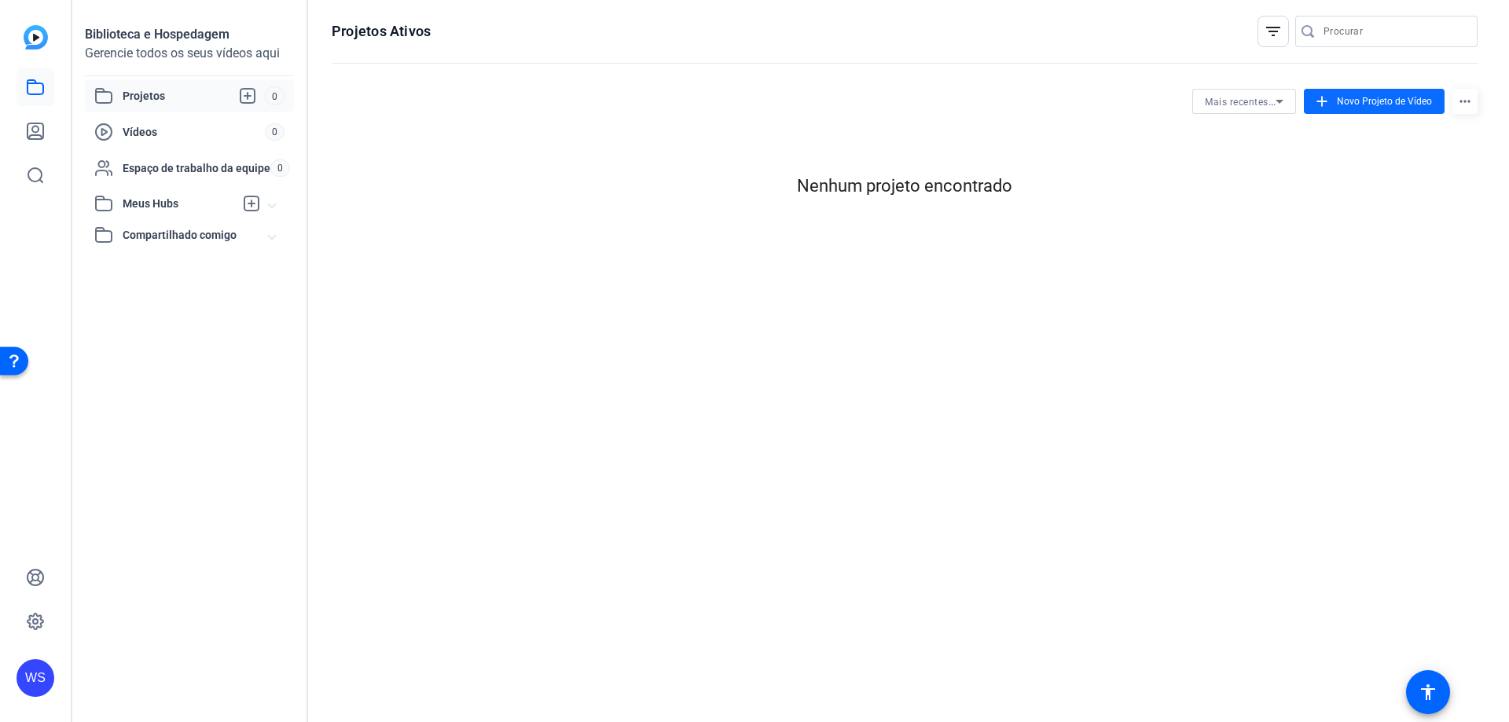
click at [1358, 99] on font "Novo Projeto de Vídeo" at bounding box center [1384, 101] width 95 height 11
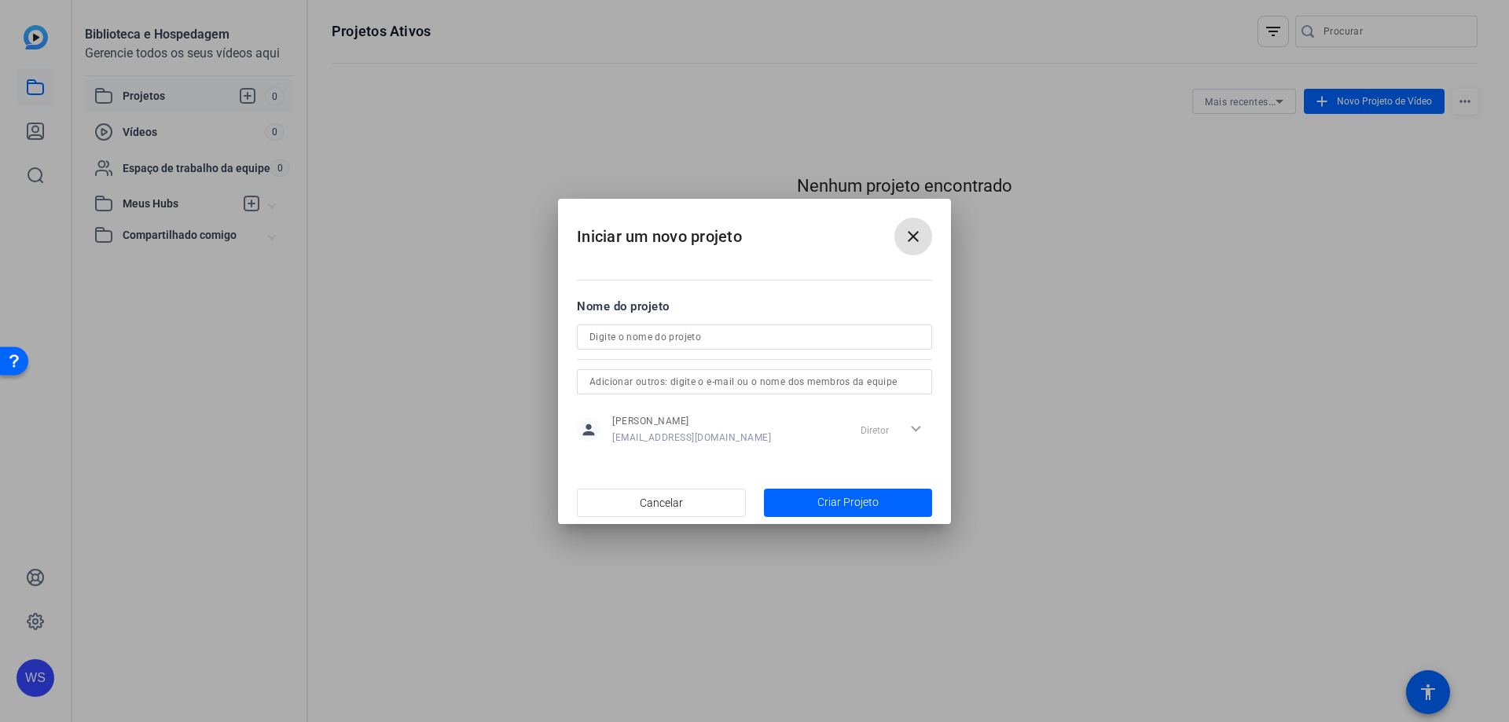
click at [918, 230] on mat-icon "close" at bounding box center [913, 236] width 19 height 19
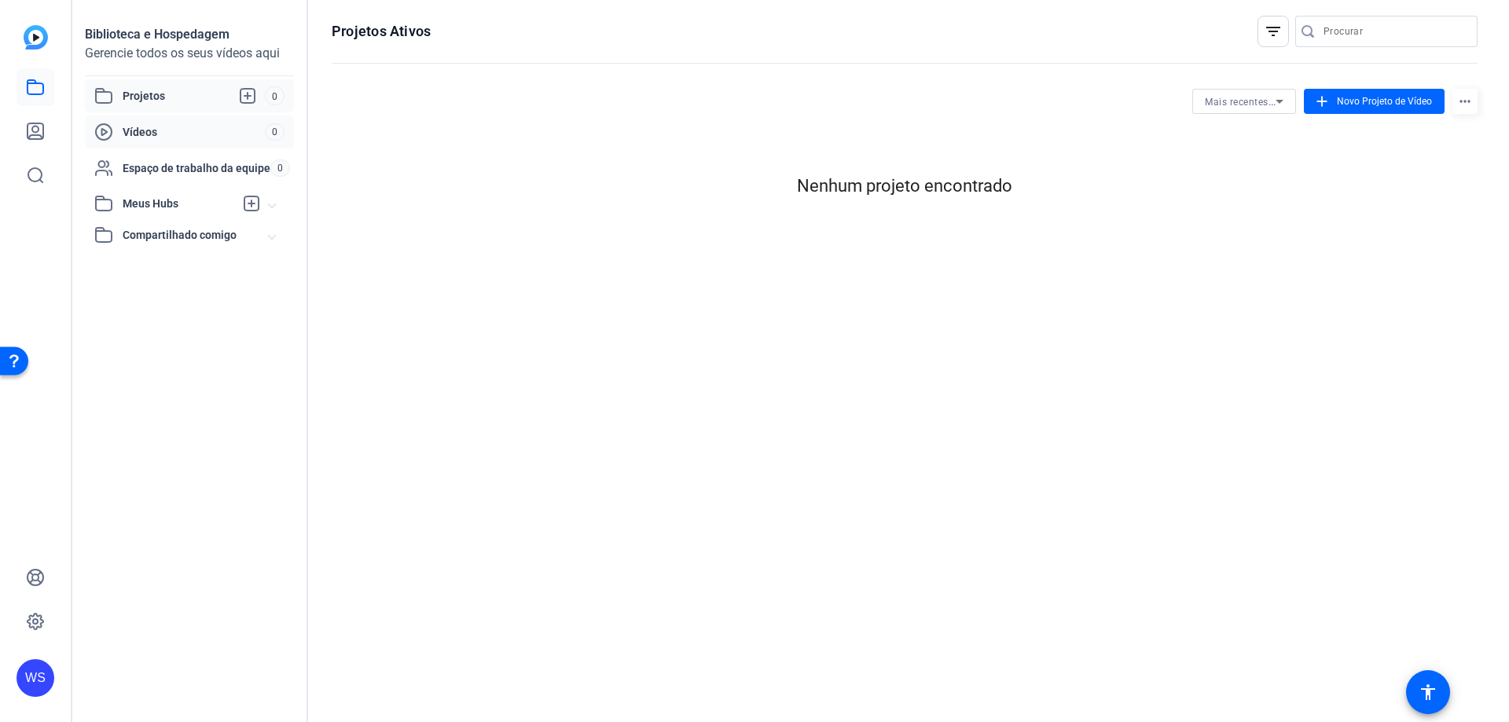
click at [205, 129] on span "Vídeos" at bounding box center [194, 132] width 142 height 16
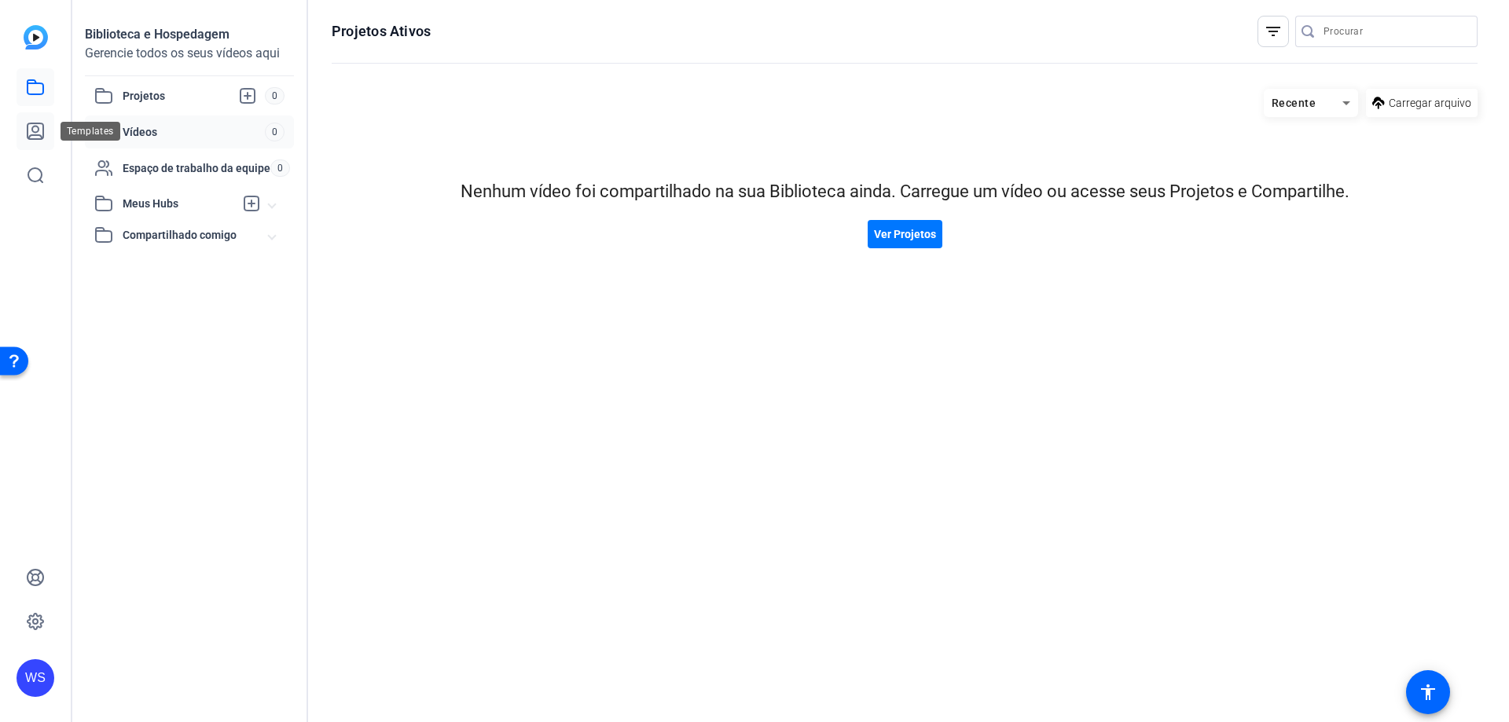
click at [41, 132] on icon at bounding box center [35, 131] width 19 height 19
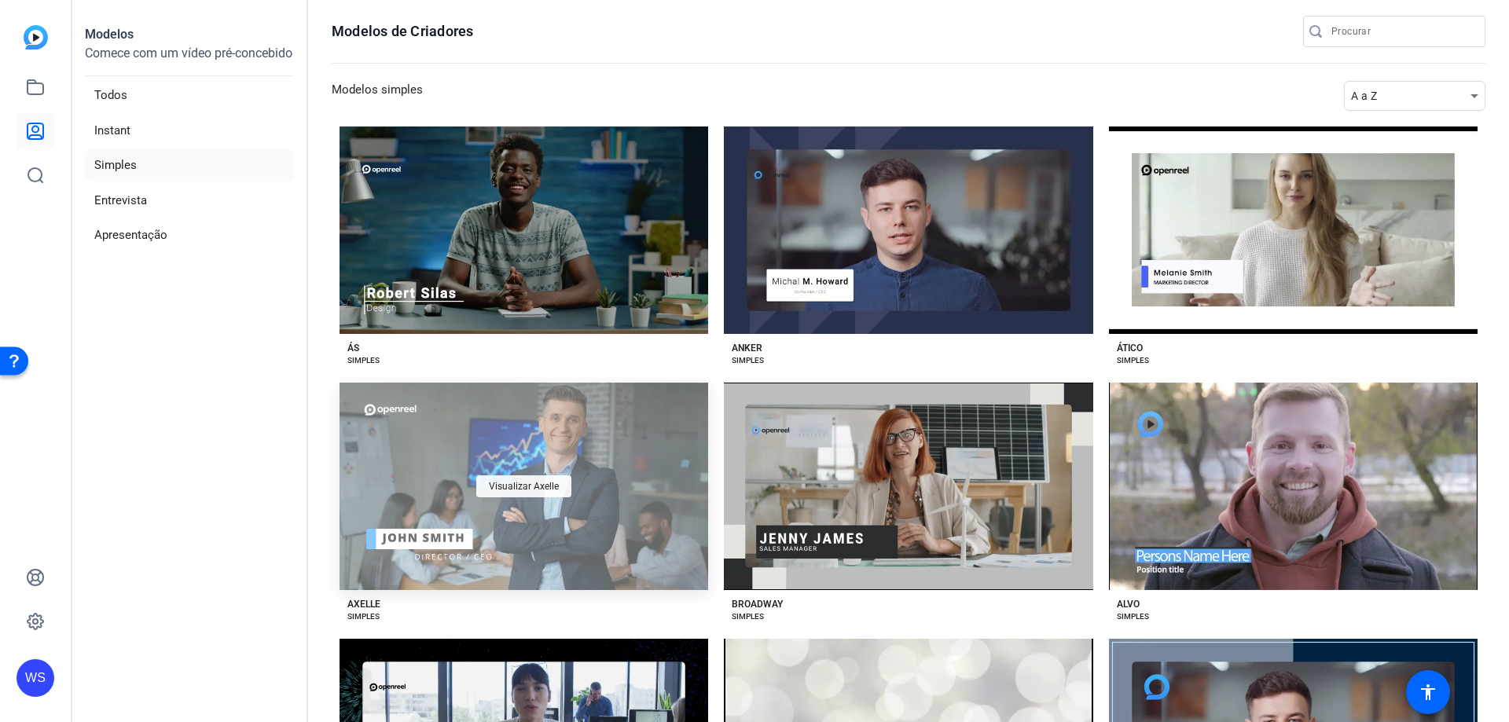
click at [535, 488] on font "Visualizar Axelle" at bounding box center [524, 486] width 70 height 11
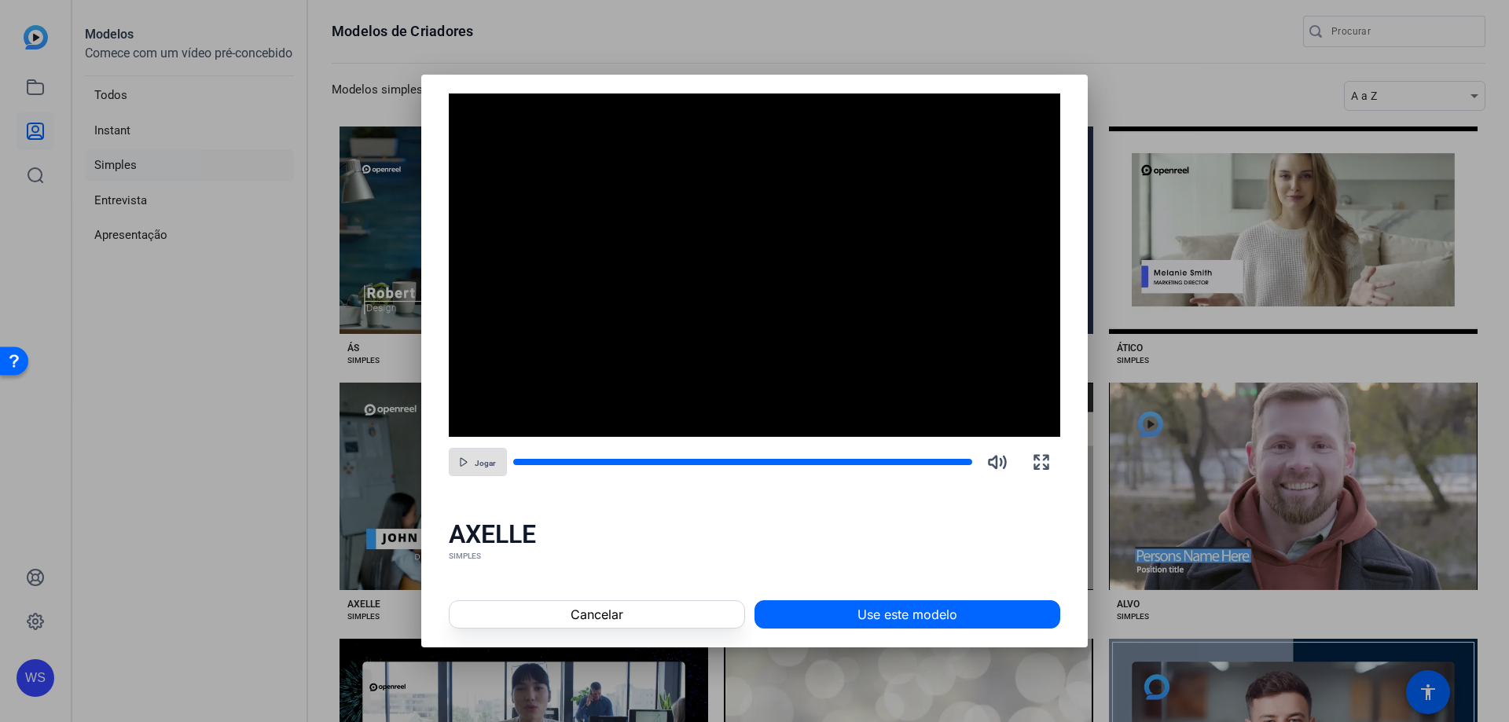
click at [469, 466] on icon "button" at bounding box center [463, 462] width 9 height 9
click at [1001, 463] on icon "button" at bounding box center [997, 462] width 19 height 19
click at [639, 617] on span at bounding box center [597, 615] width 295 height 38
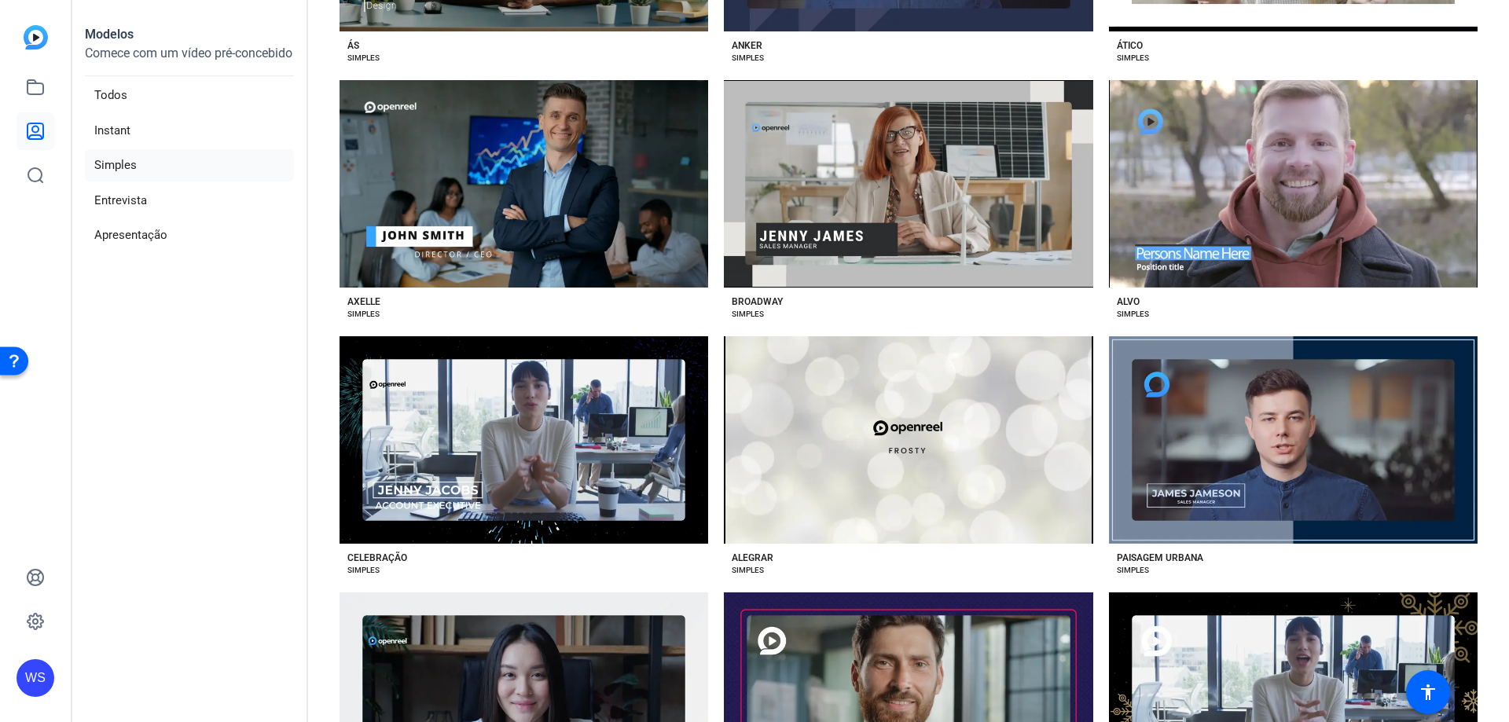
scroll to position [393, 0]
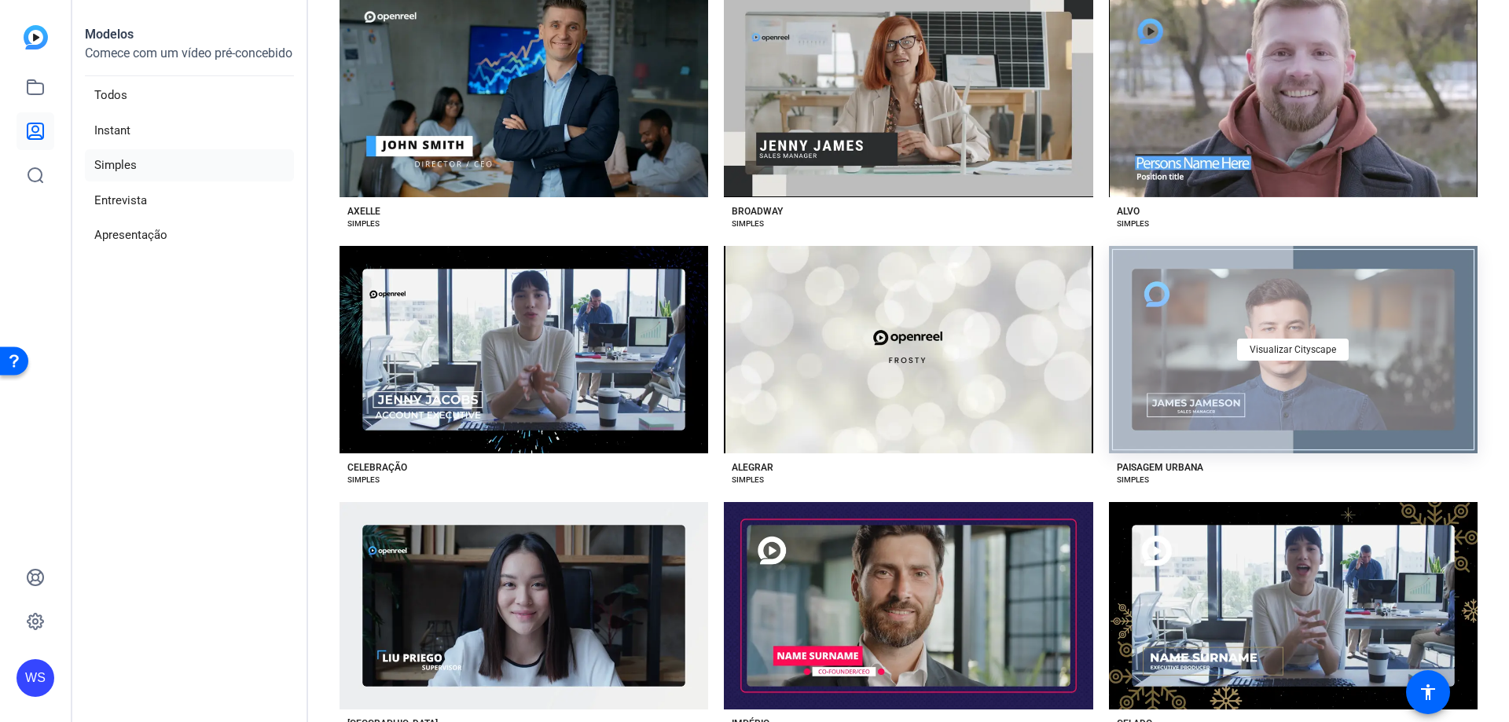
click at [1209, 332] on div "Visualizar Cityscape" at bounding box center [1293, 350] width 369 height 208
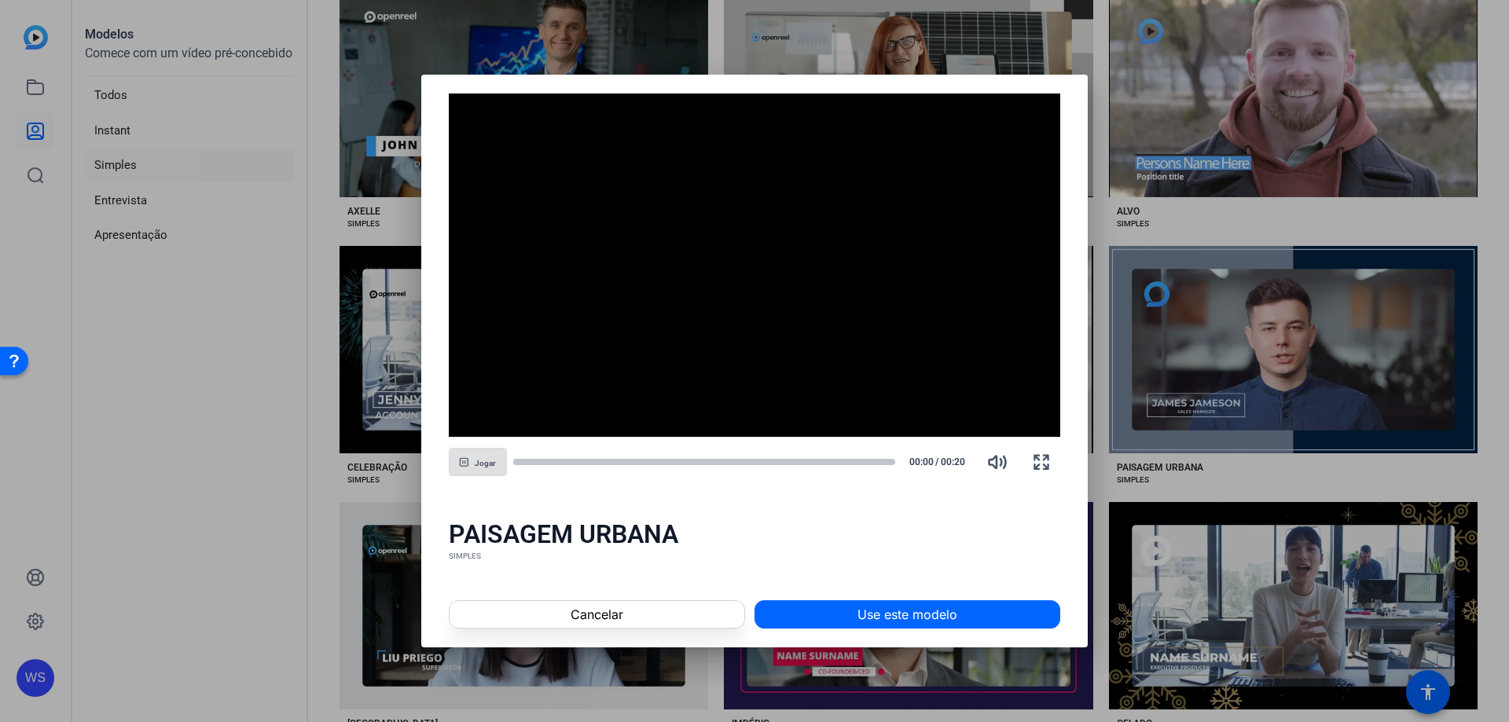
click at [488, 459] on font "Jogar" at bounding box center [485, 463] width 21 height 9
click at [488, 460] on font "Jogar" at bounding box center [485, 463] width 21 height 9
click at [909, 614] on font "Use este modelo" at bounding box center [908, 615] width 100 height 16
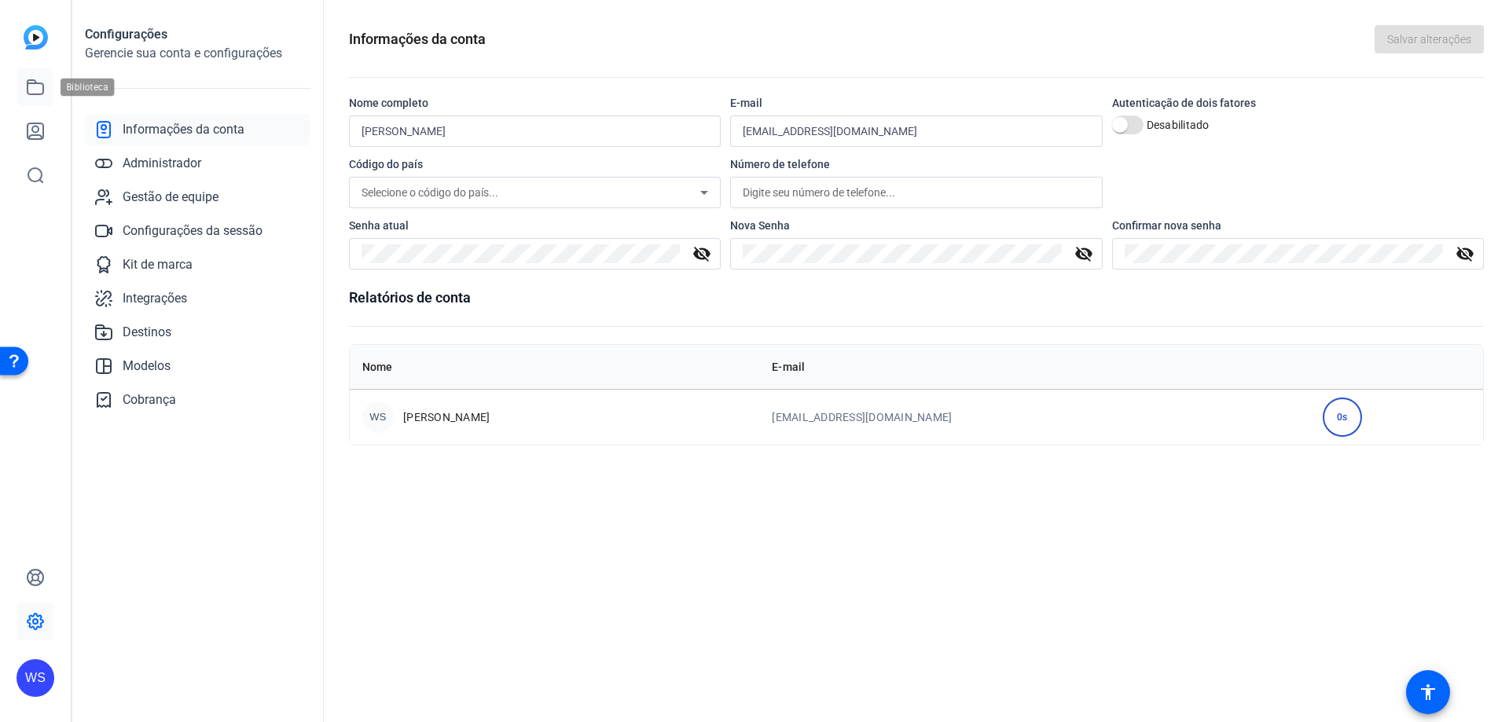
click at [38, 86] on icon at bounding box center [35, 87] width 19 height 19
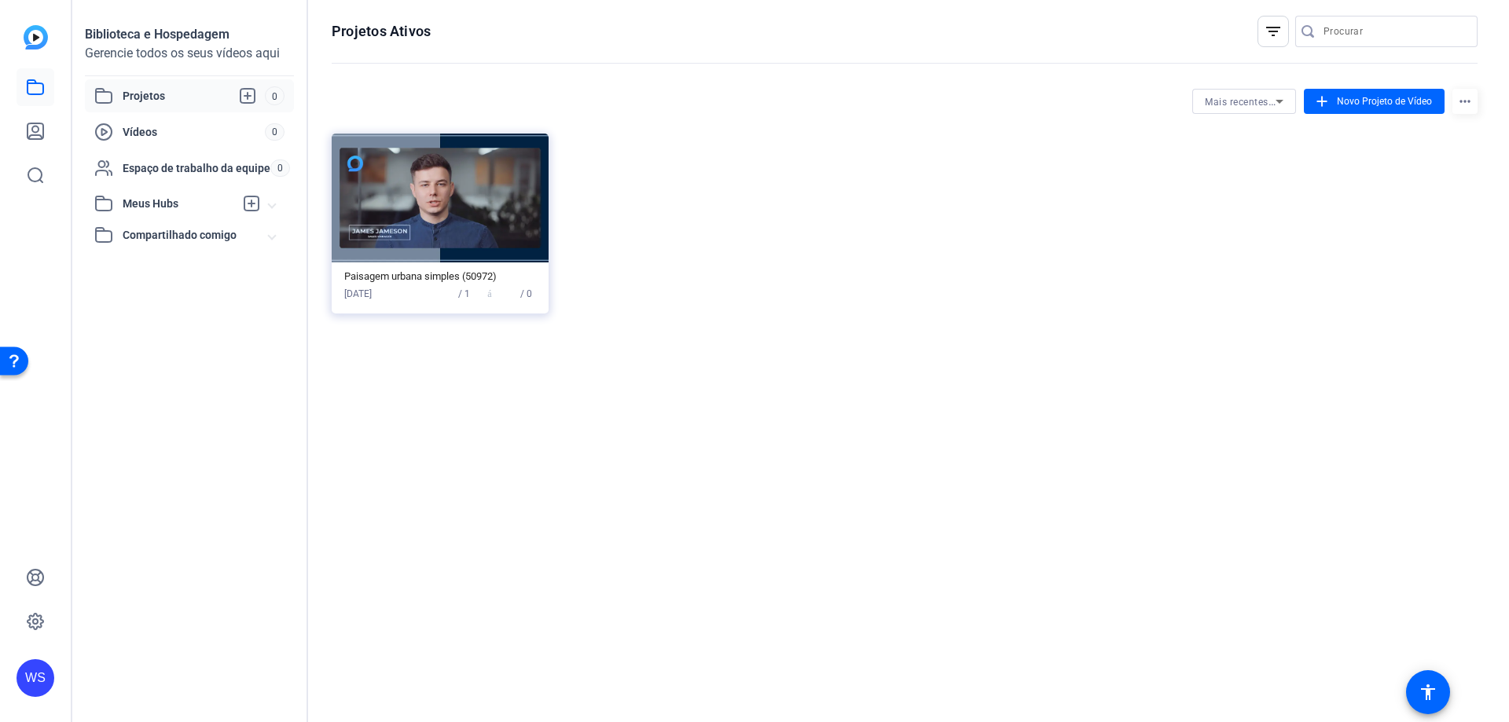
click at [427, 199] on img at bounding box center [440, 198] width 217 height 129
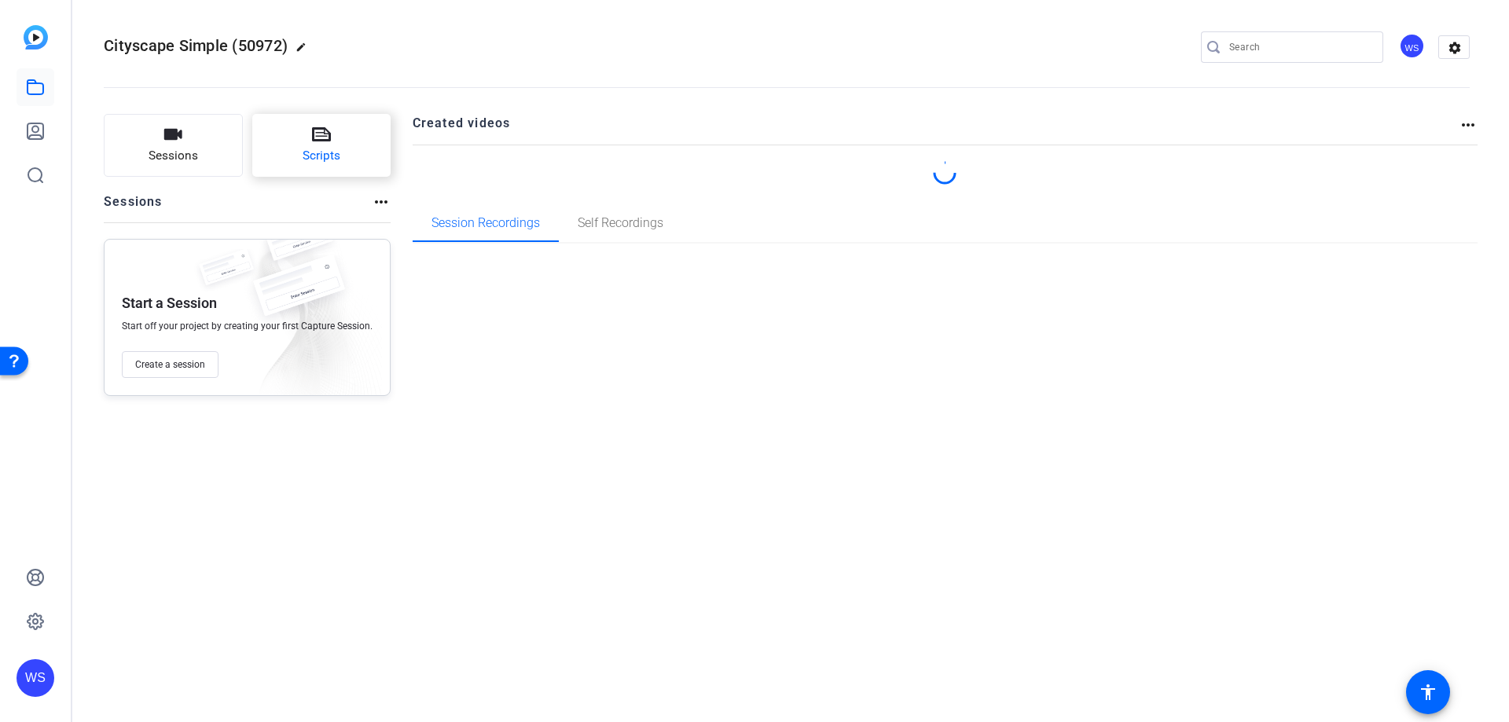
click at [349, 153] on button "Scripts" at bounding box center [321, 145] width 139 height 63
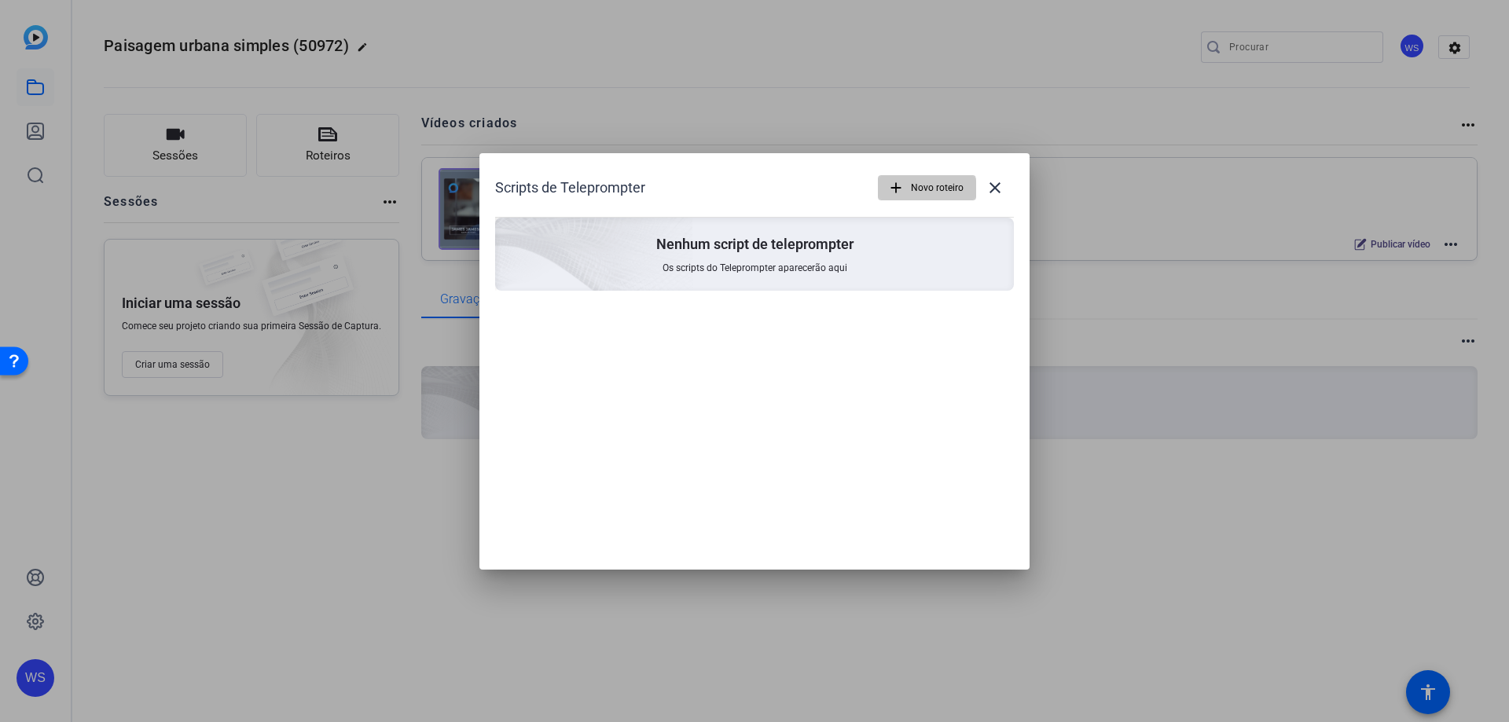
click at [925, 190] on font "Novo roteiro" at bounding box center [937, 187] width 53 height 11
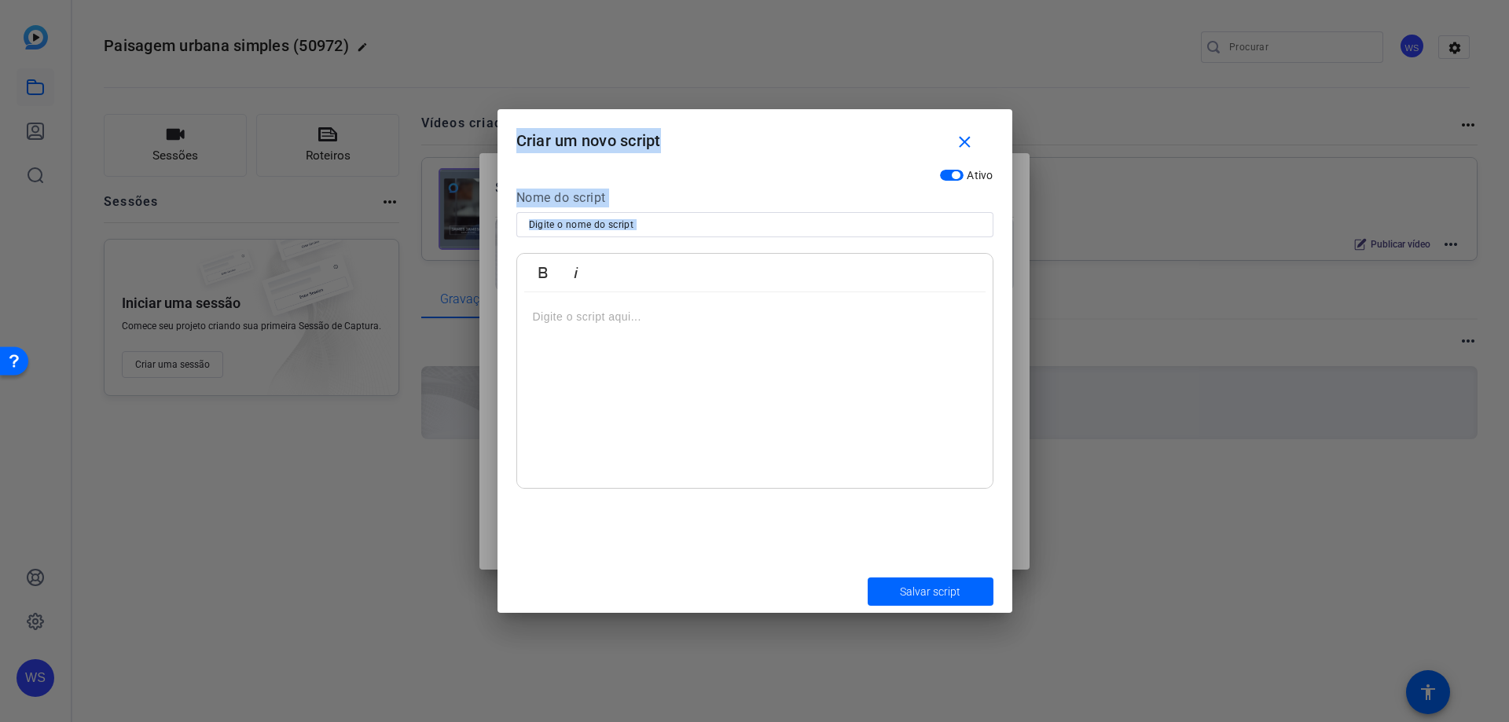
drag, startPoint x: 517, startPoint y: 146, endPoint x: 682, endPoint y: 370, distance: 278.3
click at [682, 370] on form "Criar um novo script close Ativo Nome do script Audacioso itálico Digite o scri…" at bounding box center [755, 361] width 515 height 504
copy form "Criar um novo script close Ativo Nome do script Audacioso itálico"
click at [652, 224] on input at bounding box center [755, 224] width 452 height 19
paste input "Lançamento GUARDIÃO DDS"
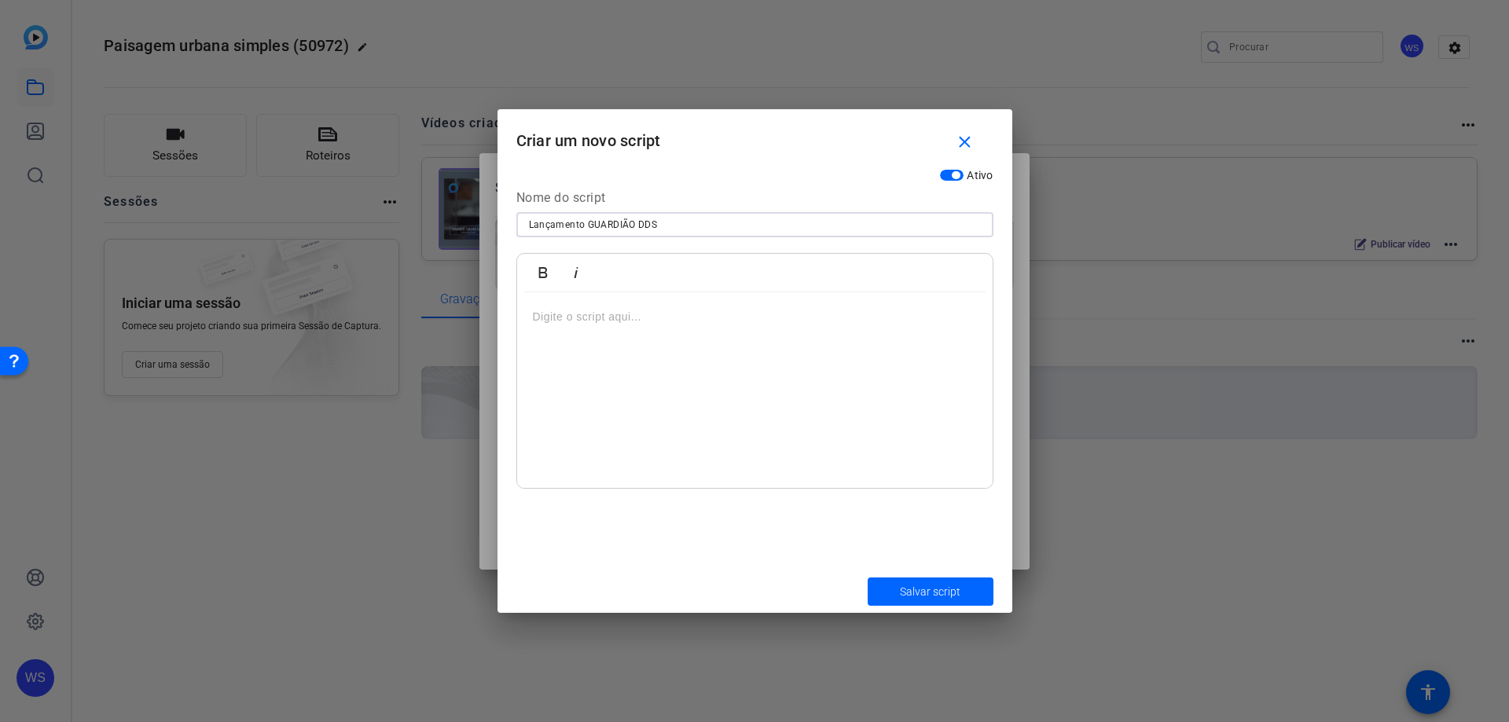
type input "Lançamento GUARDIÃO DDS"
click at [611, 326] on div at bounding box center [755, 390] width 476 height 197
drag, startPoint x: 530, startPoint y: 324, endPoint x: 794, endPoint y: 369, distance: 268.1
click at [794, 369] on div "Atenção, gestores e colaboradores!" at bounding box center [755, 390] width 476 height 197
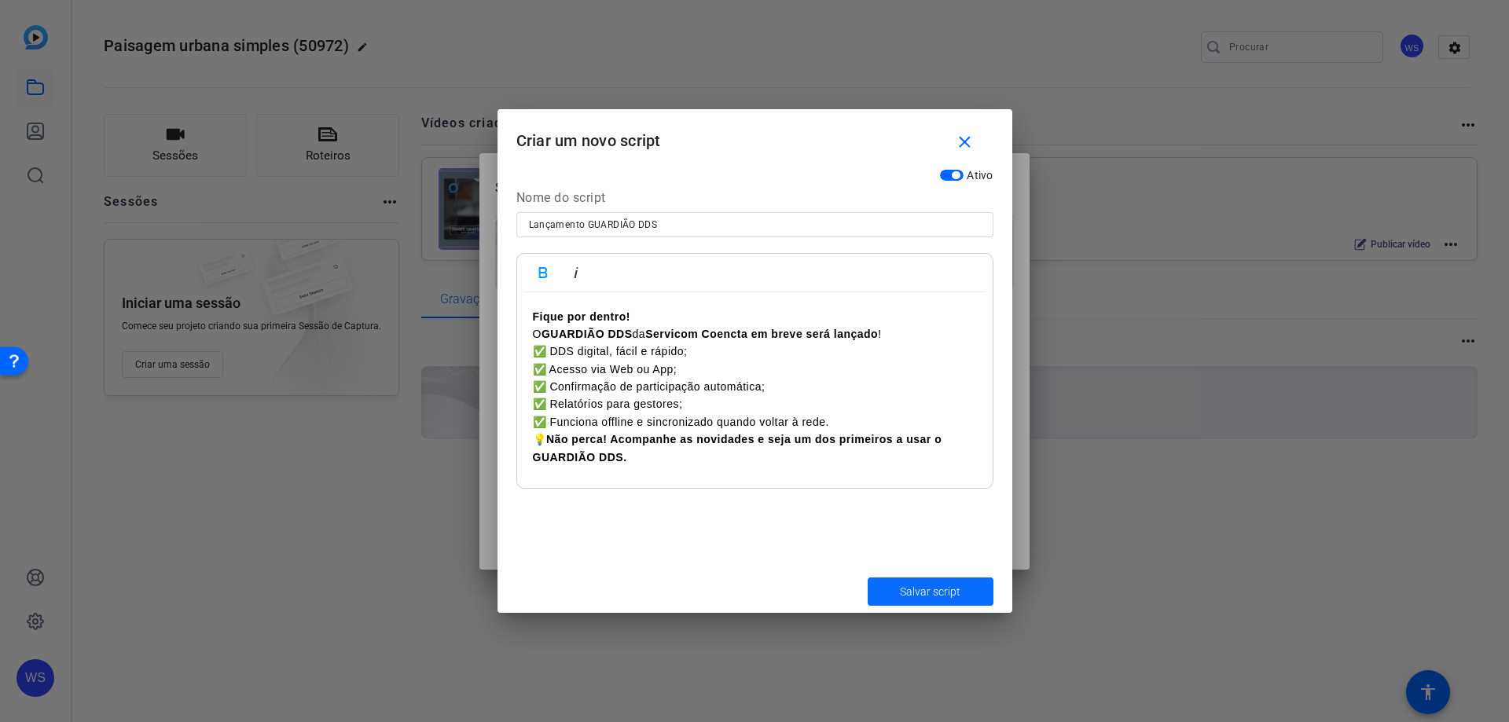
click at [943, 594] on font "Salvar script" at bounding box center [930, 592] width 61 height 13
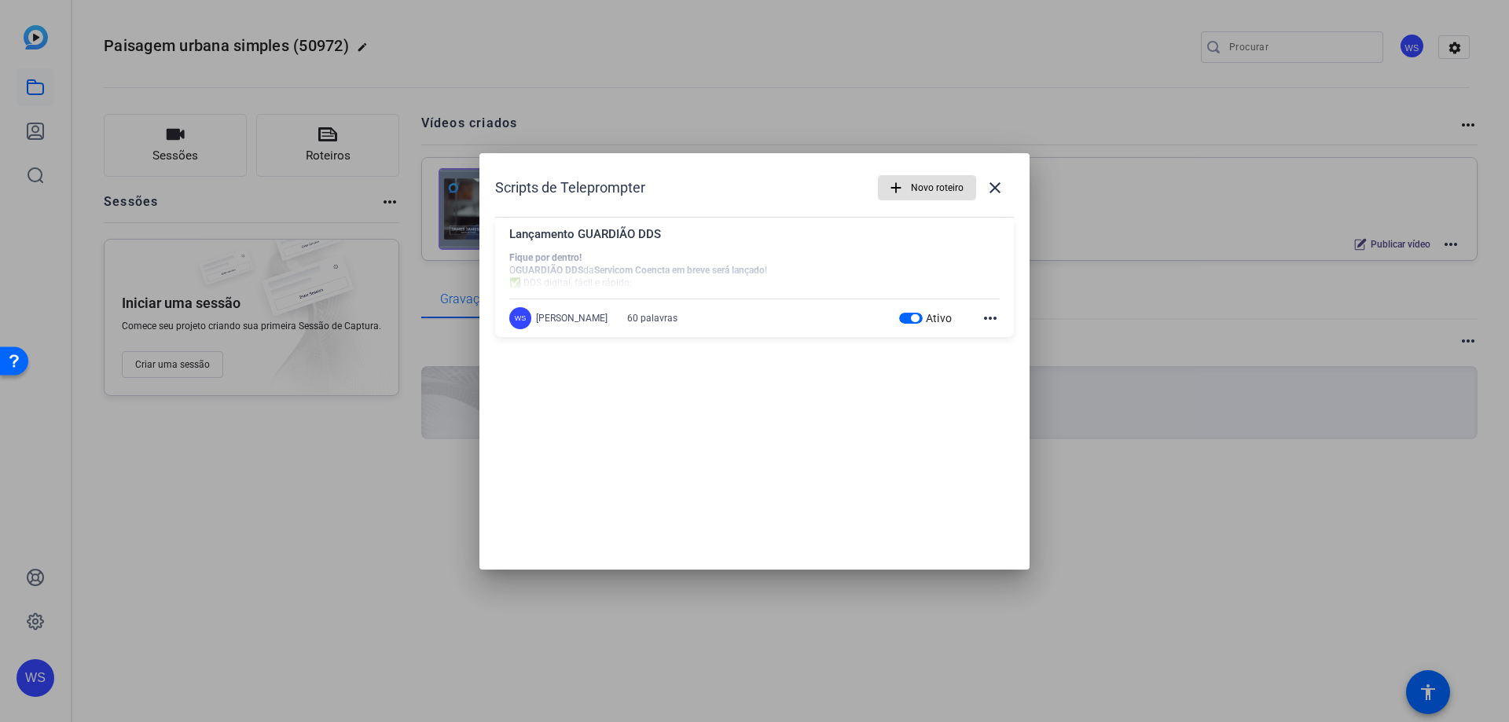
click at [990, 318] on mat-icon "more_horiz" at bounding box center [990, 318] width 19 height 19
click at [1041, 199] on div at bounding box center [754, 361] width 1509 height 722
click at [0, 0] on mat-icon "close" at bounding box center [0, 0] width 0 height 0
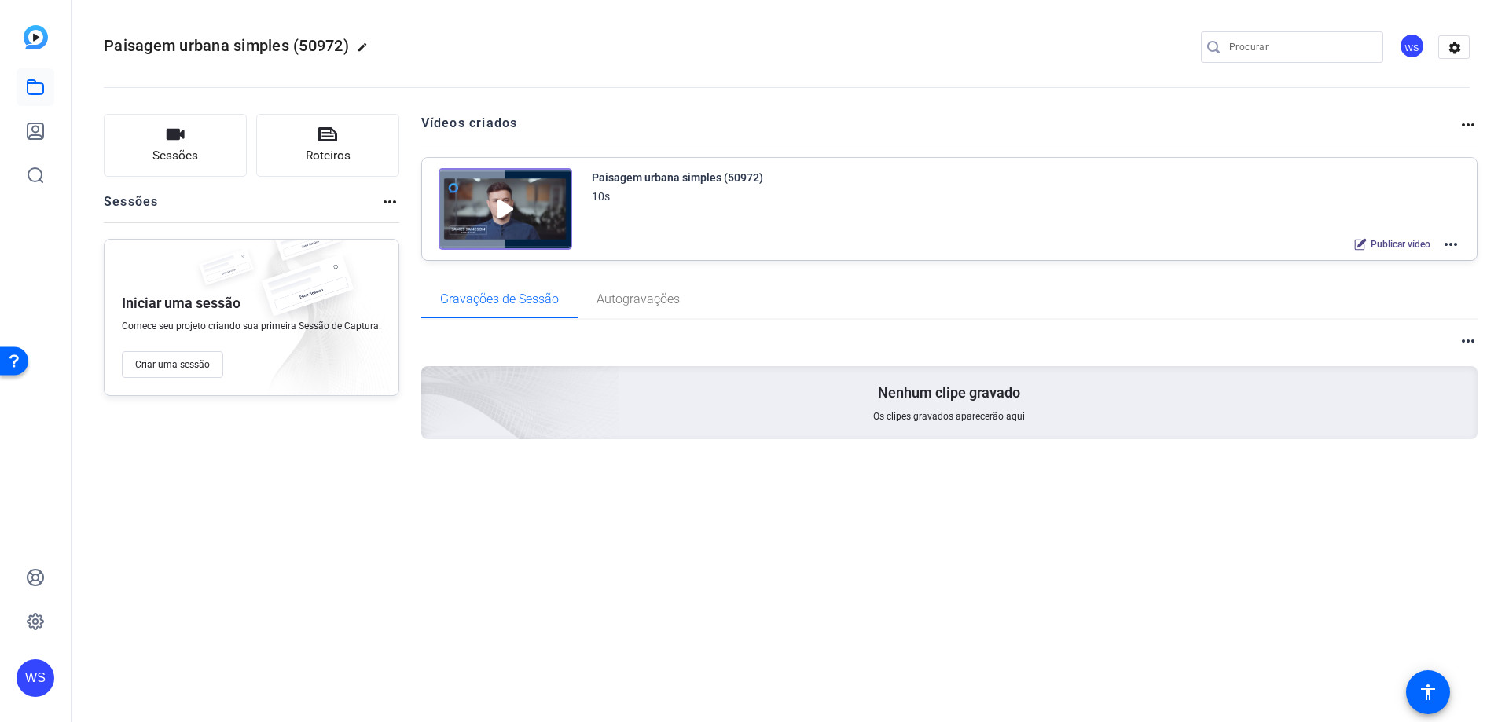
click at [503, 205] on img at bounding box center [506, 209] width 134 height 82
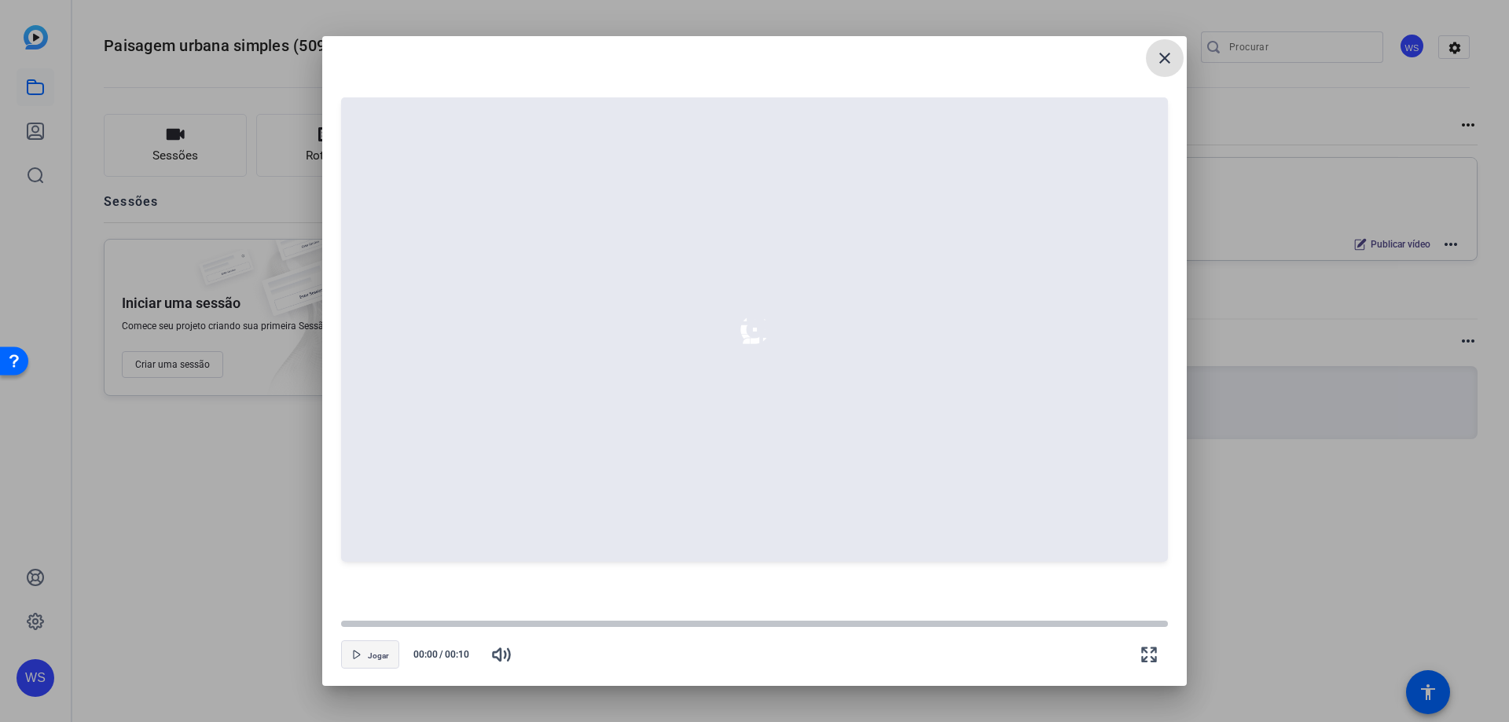
click at [373, 653] on font "Jogar" at bounding box center [378, 656] width 21 height 9
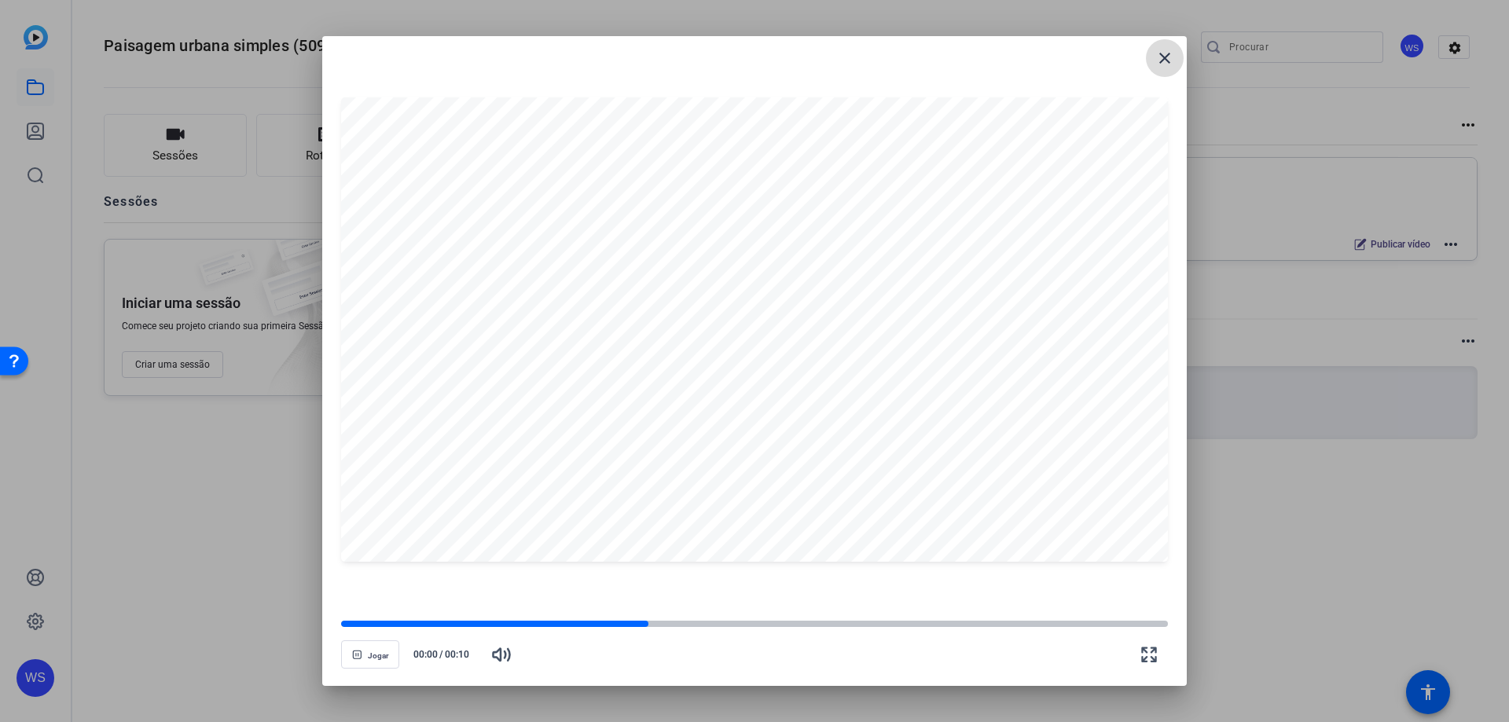
click at [1171, 64] on mat-icon "close" at bounding box center [1165, 58] width 19 height 19
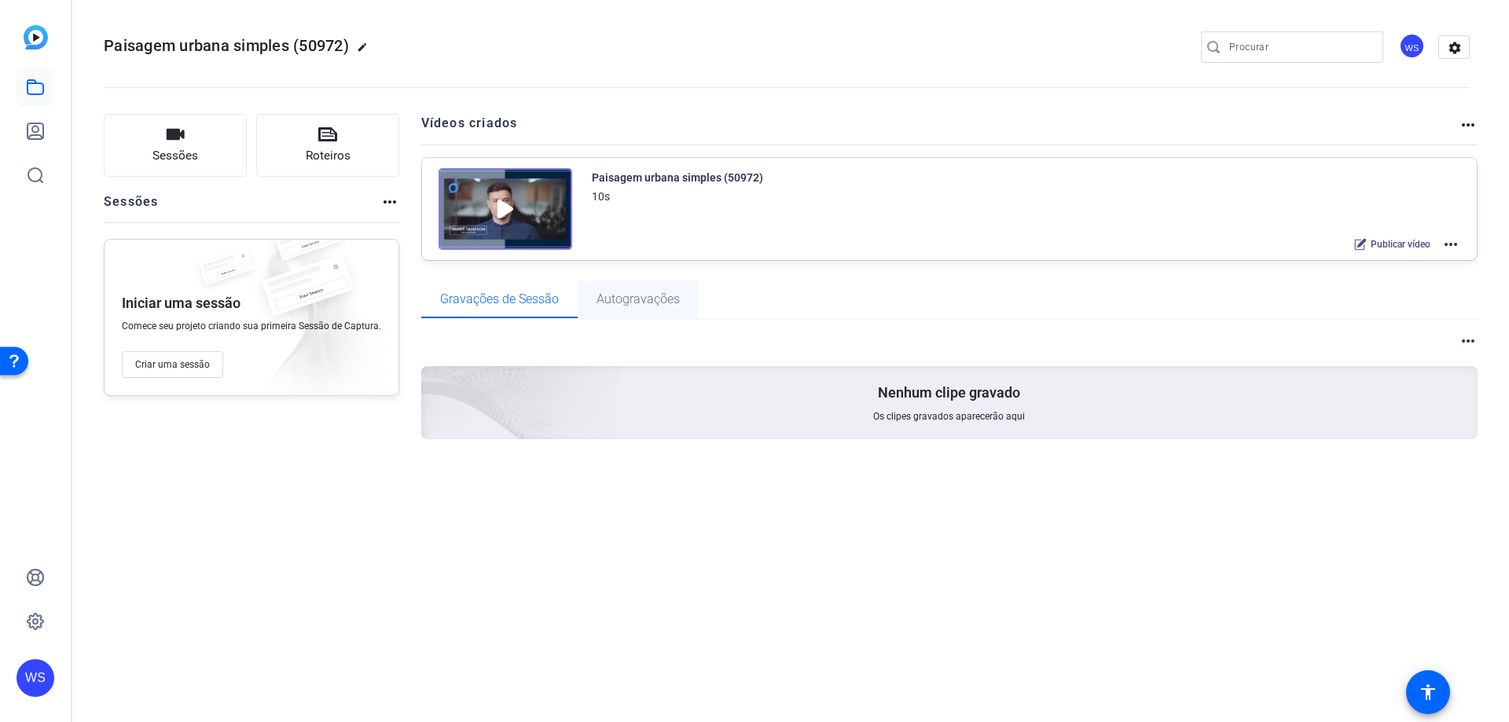
click at [648, 296] on font "Autogravações" at bounding box center [638, 299] width 83 height 15
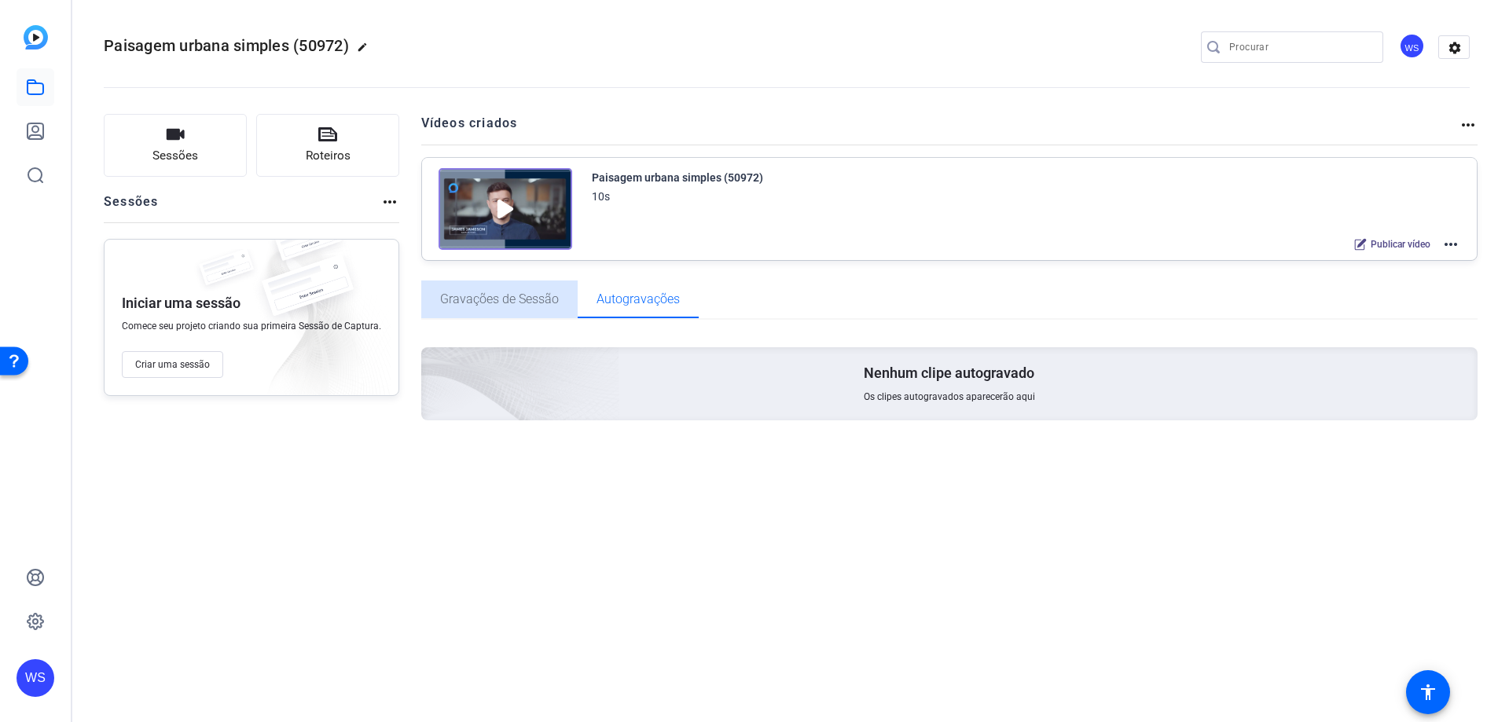
click at [505, 304] on font "Gravações de Sessão" at bounding box center [499, 299] width 119 height 15
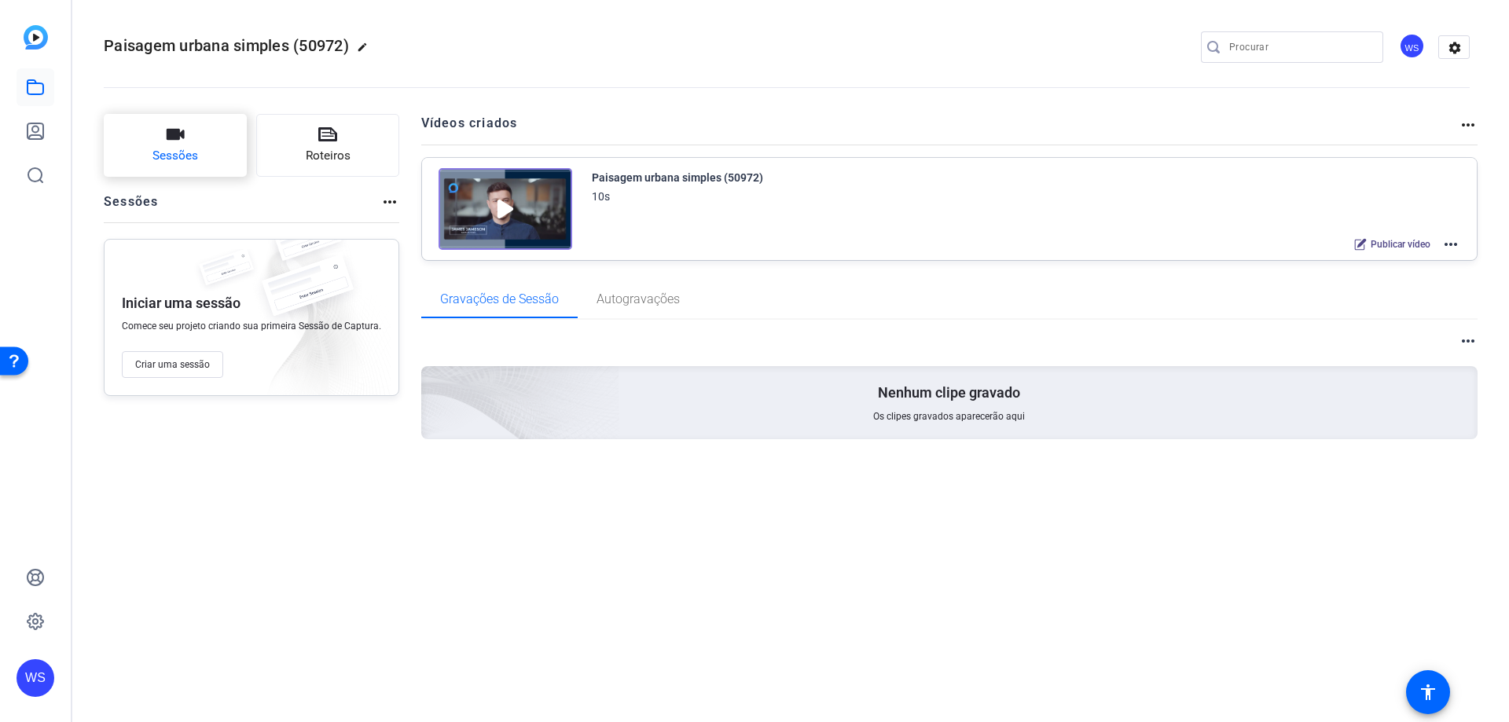
click at [198, 164] on button "Sessões" at bounding box center [175, 145] width 143 height 63
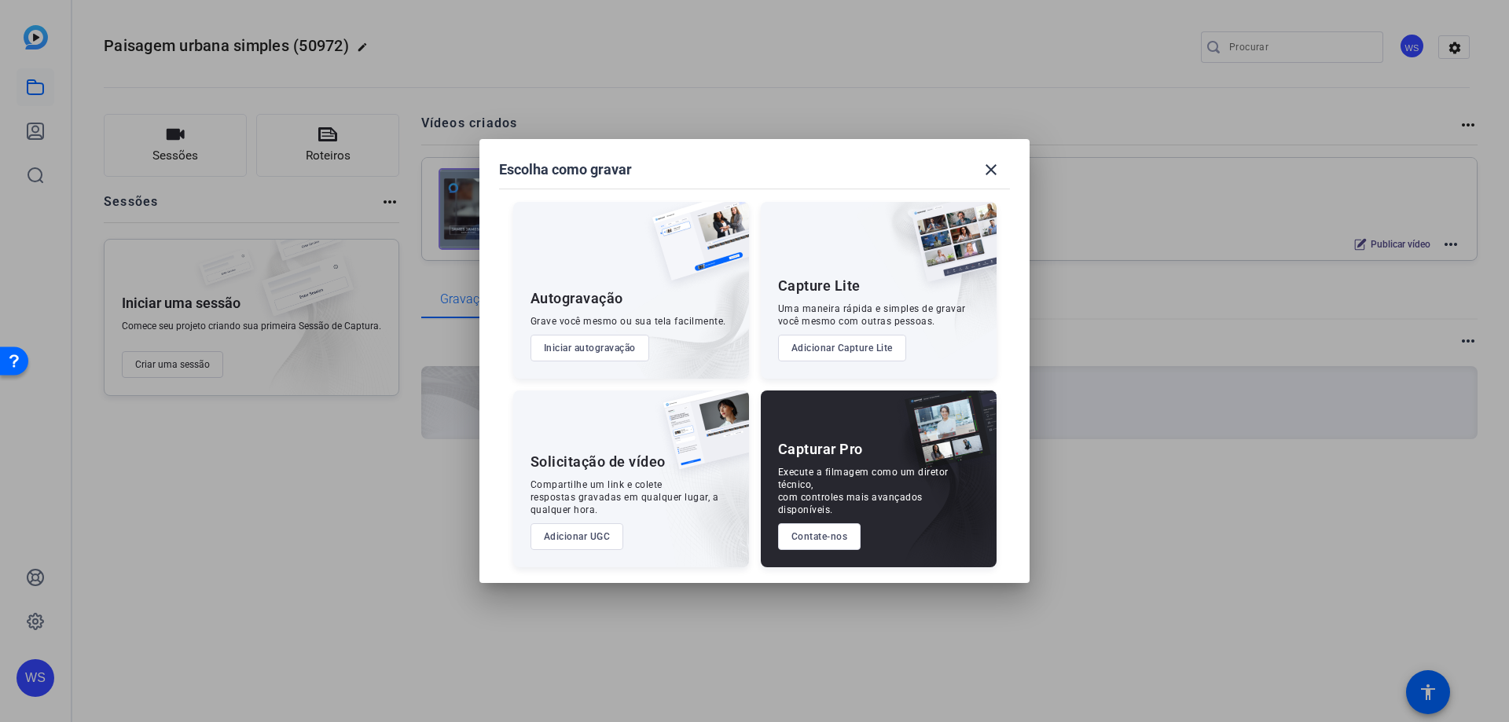
click at [333, 142] on div at bounding box center [754, 361] width 1509 height 722
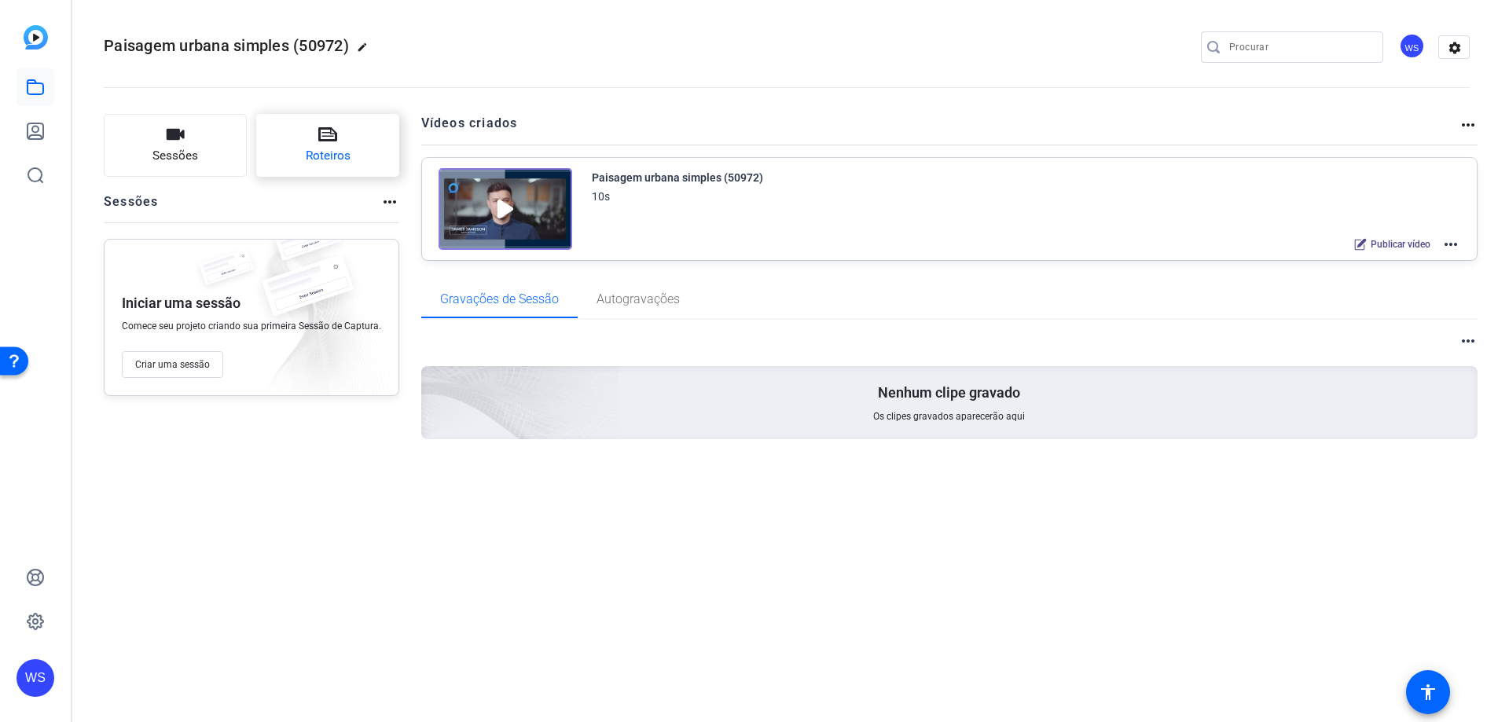
click at [333, 142] on icon at bounding box center [327, 134] width 19 height 19
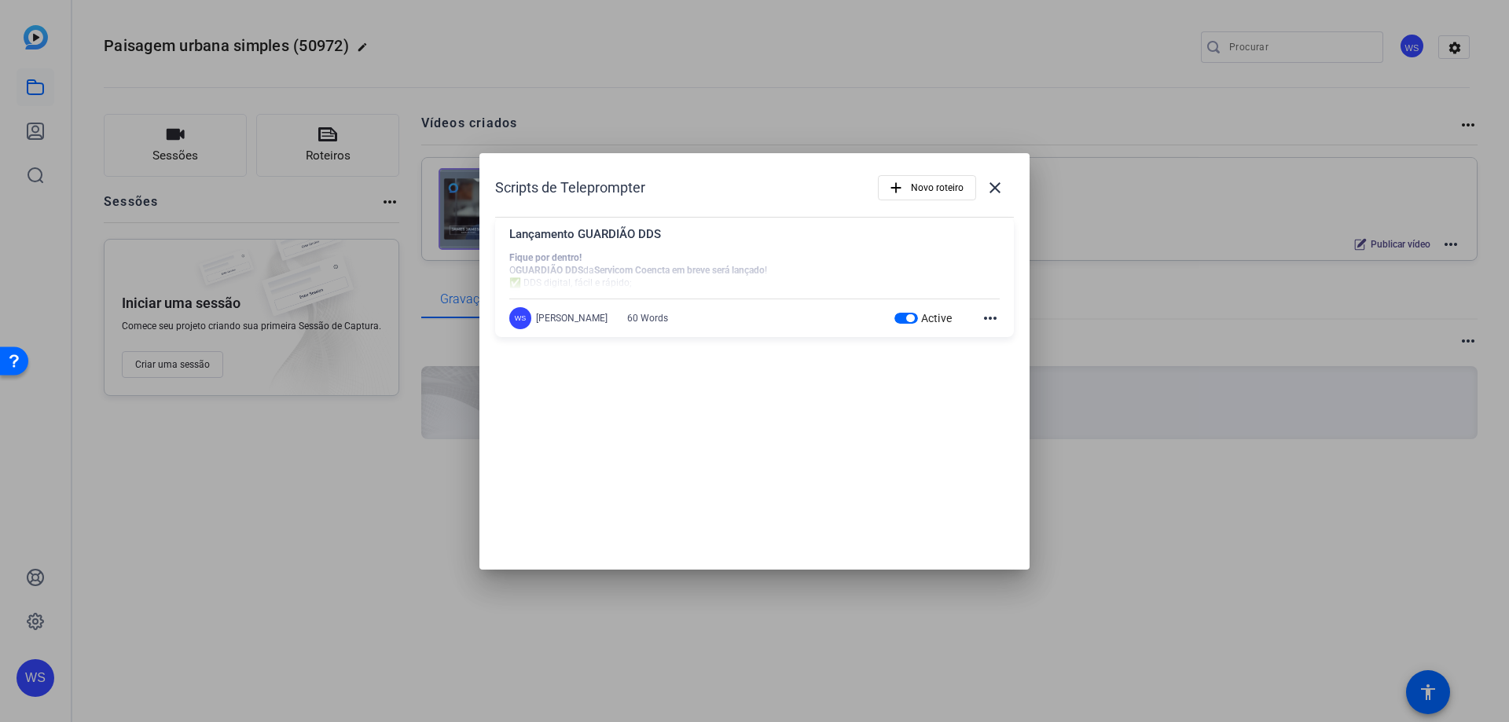
click at [822, 321] on div "WS werique silva 60 Words Active more_horiz" at bounding box center [754, 318] width 491 height 22
click at [701, 262] on div at bounding box center [754, 271] width 491 height 39
click at [719, 314] on div "WS werique silva 60 palavras Ativo more_horiz" at bounding box center [754, 318] width 491 height 22
click at [720, 314] on div "WS werique silva 60 palavras Ativo more_horiz" at bounding box center [754, 318] width 491 height 22
click at [627, 323] on font "60 palavras" at bounding box center [652, 318] width 50 height 11
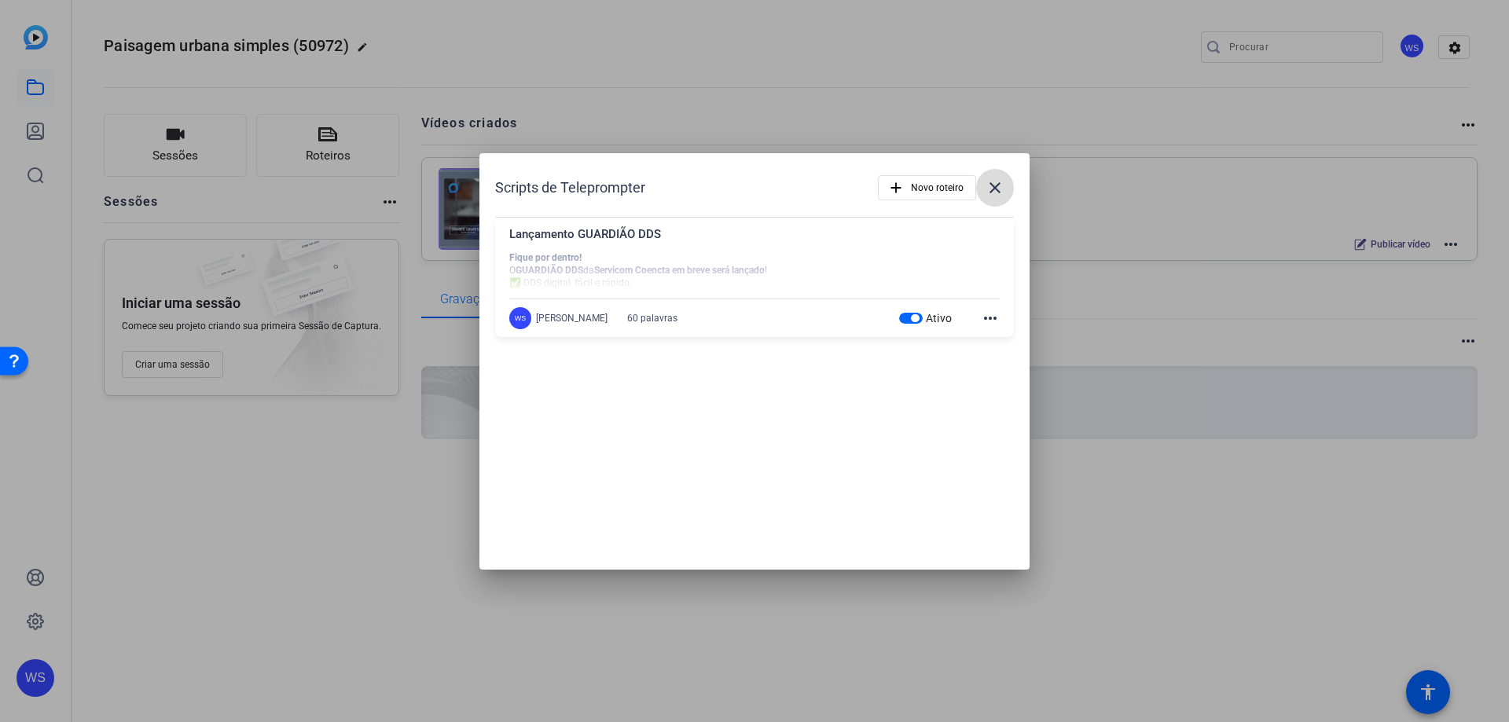
click at [1001, 190] on mat-icon "close" at bounding box center [995, 187] width 19 height 19
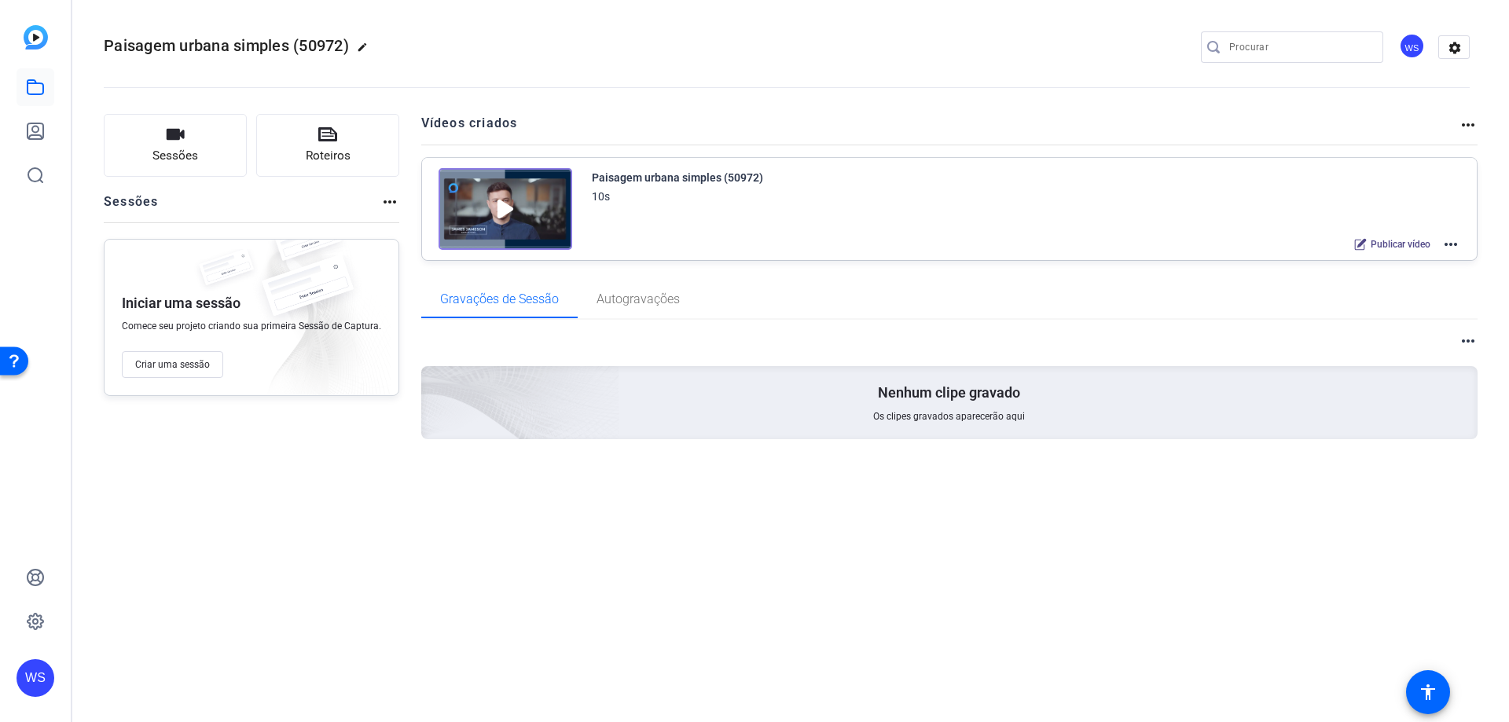
click at [1451, 241] on mat-icon "more_horiz" at bounding box center [1451, 244] width 19 height 19
click at [1407, 262] on font "Editar no Criador" at bounding box center [1372, 263] width 77 height 11
